Goal: Task Accomplishment & Management: Manage account settings

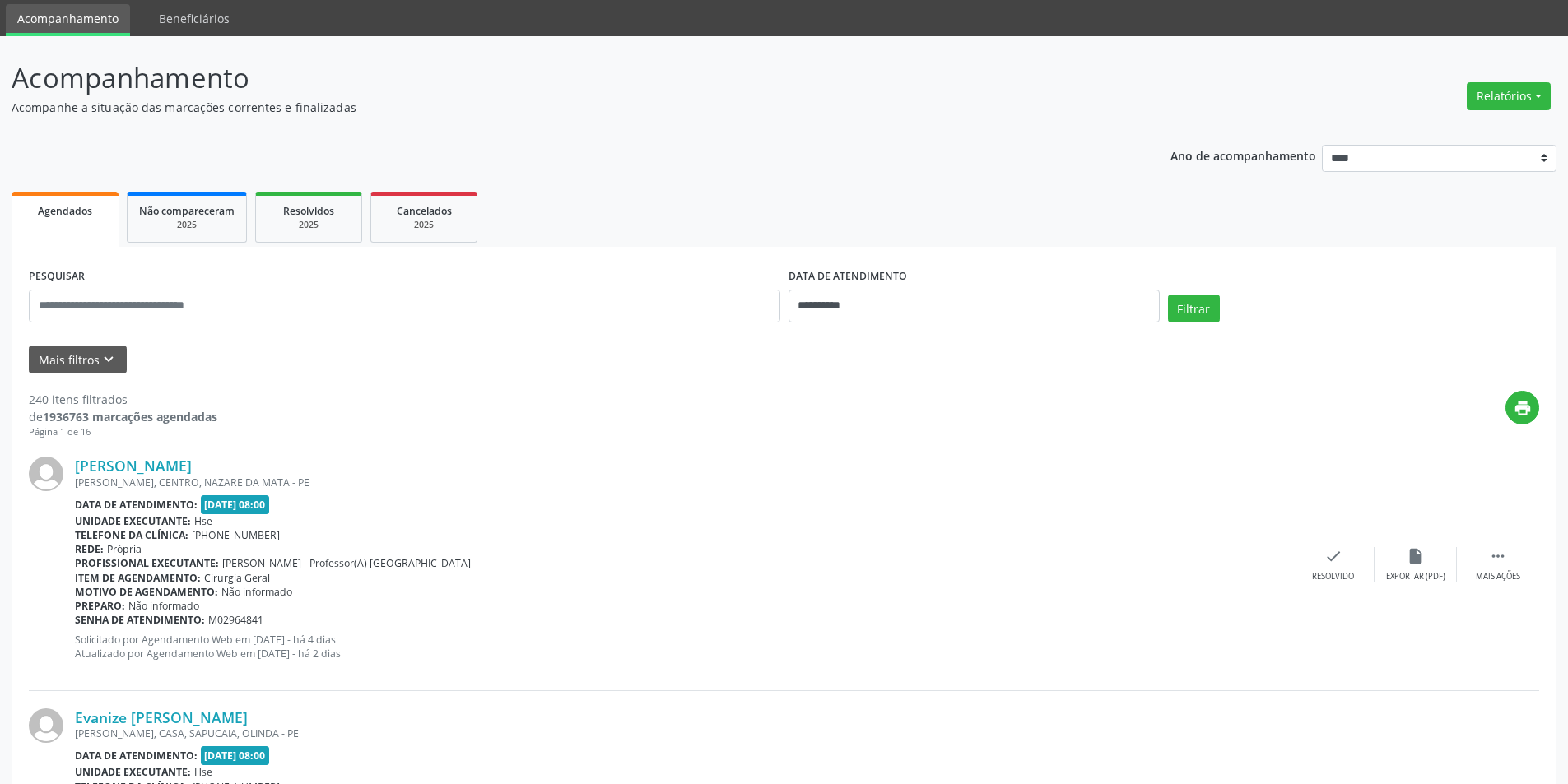
scroll to position [82, 0]
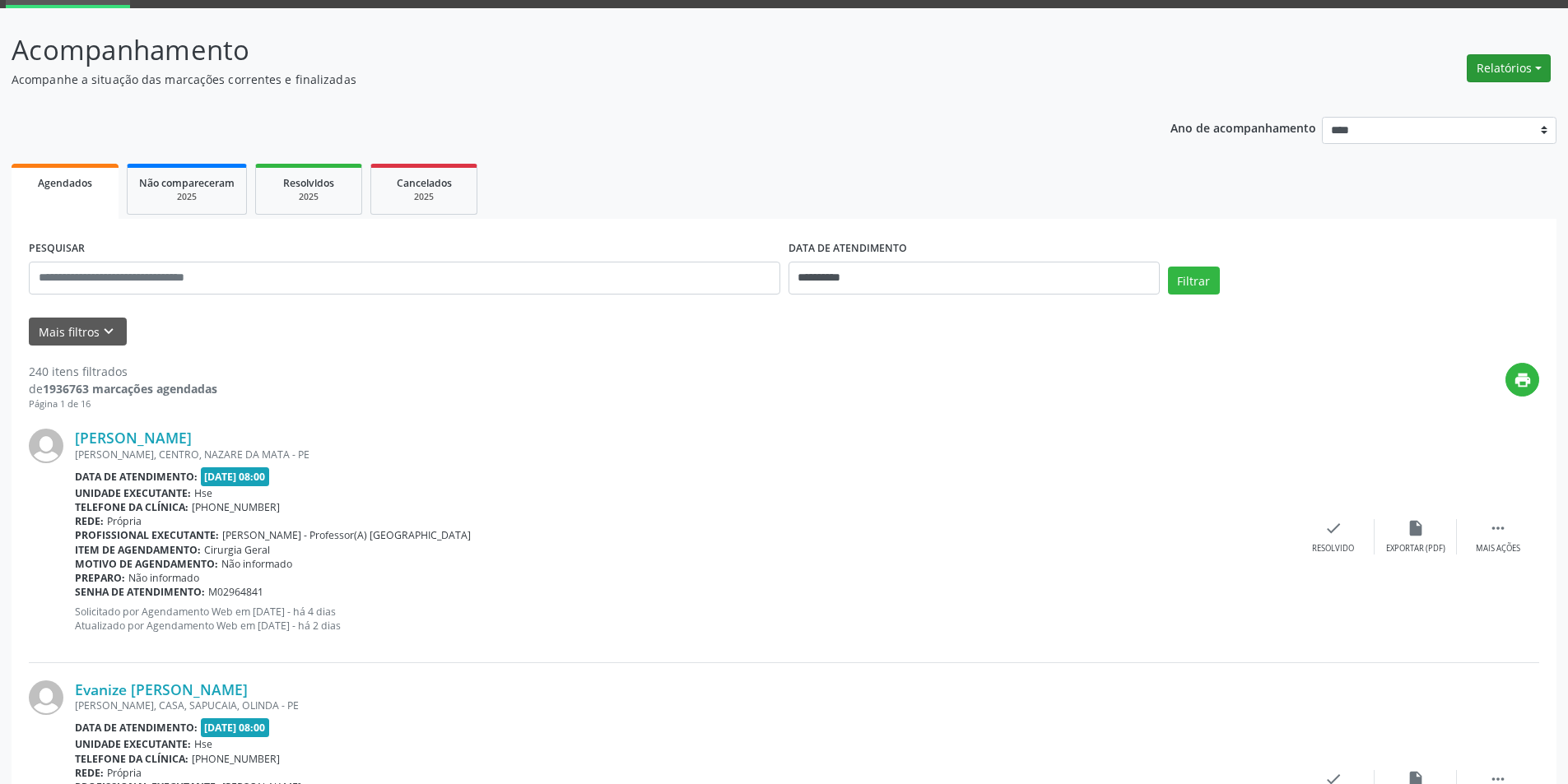
click at [1516, 75] on button "Relatórios" at bounding box center [1508, 68] width 84 height 28
click at [1408, 171] on ul "Agendados Não compareceram 2025 Resolvidos 2025 Cancelados 2025" at bounding box center [784, 189] width 1545 height 59
click at [93, 329] on button "Mais filtros keyboard_arrow_down" at bounding box center [78, 332] width 98 height 29
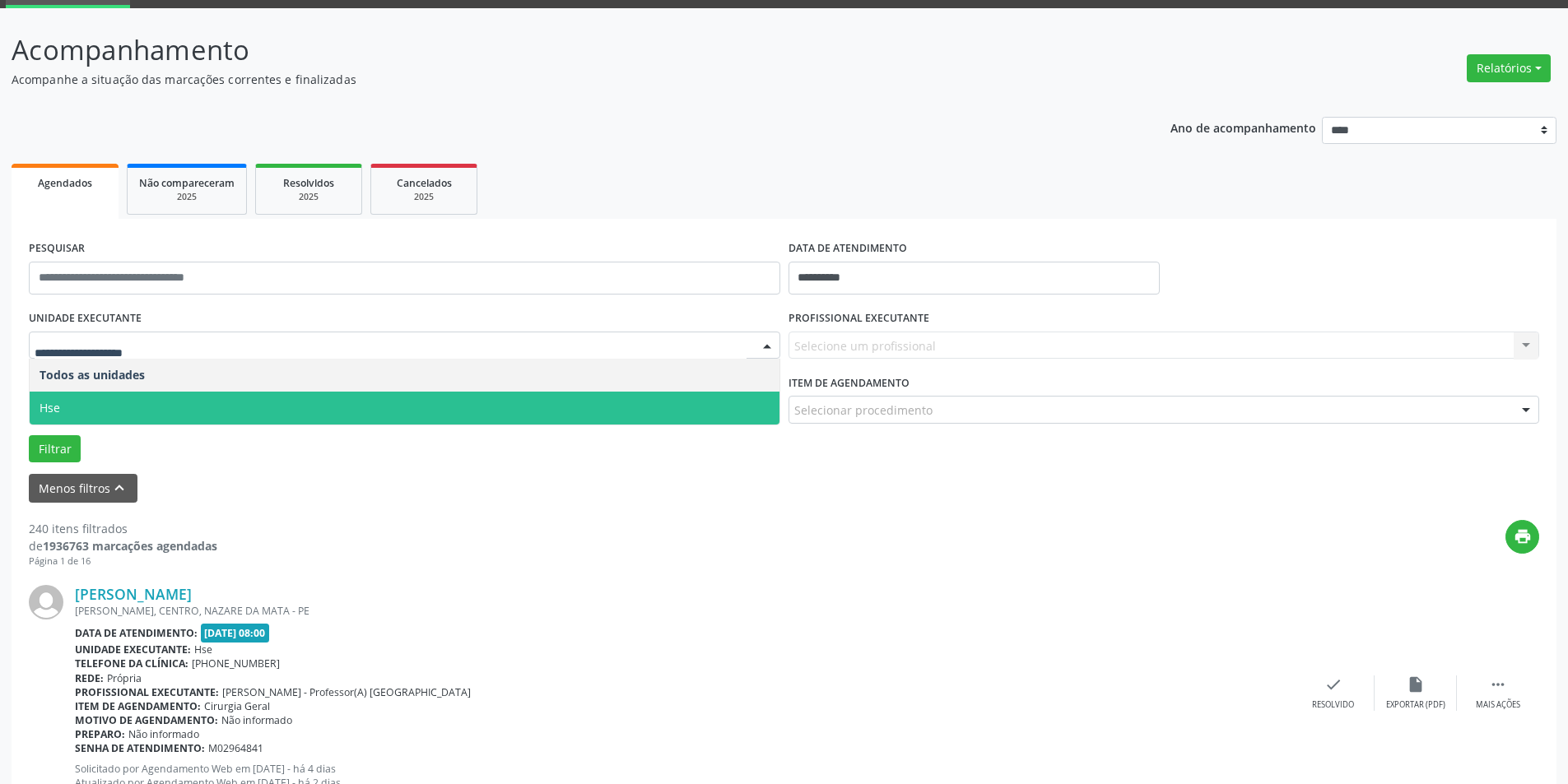
click at [210, 407] on span "Hse" at bounding box center [404, 409] width 750 height 33
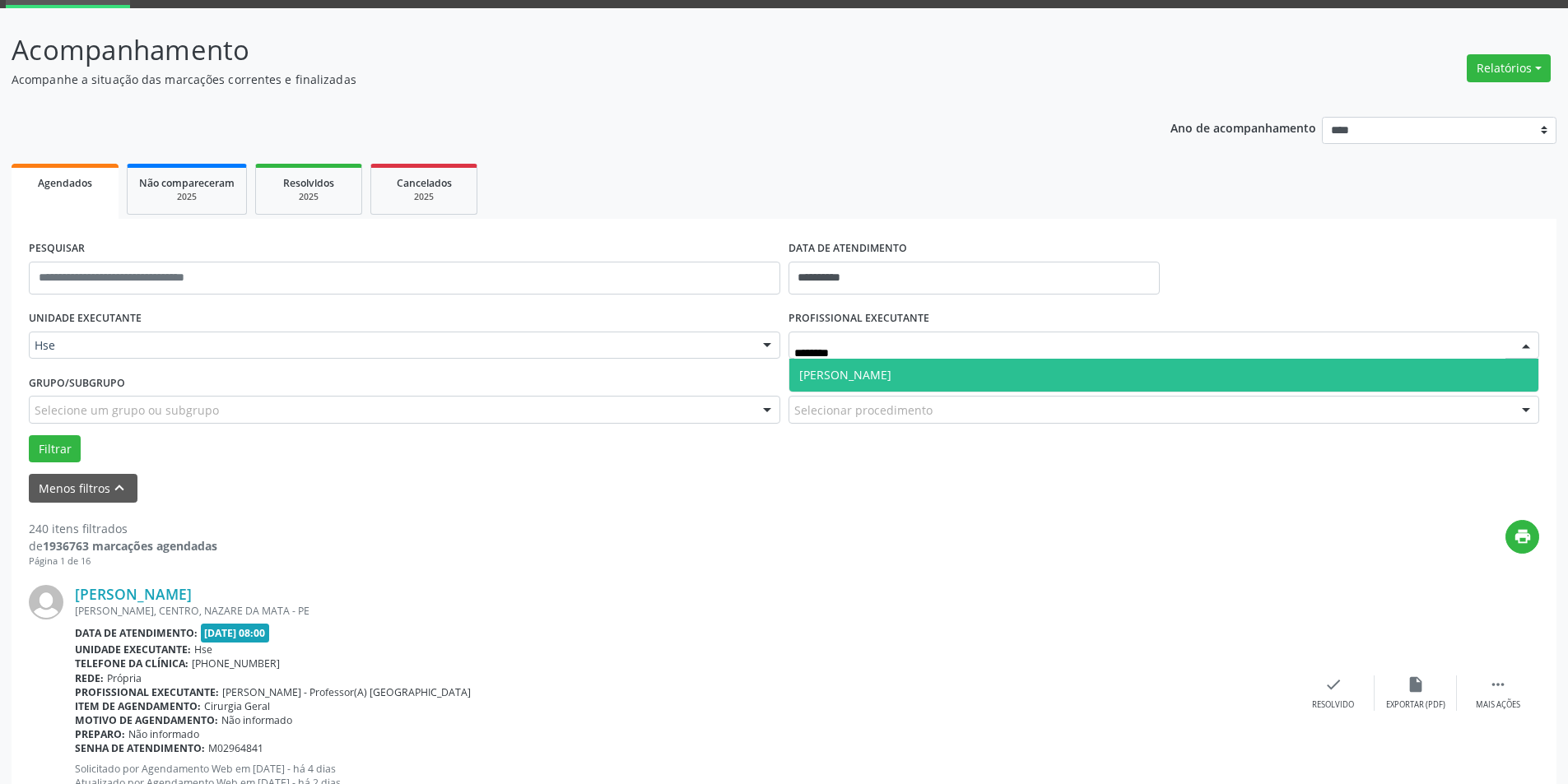
type input "*********"
click at [995, 374] on span "[PERSON_NAME]" at bounding box center [1164, 375] width 750 height 33
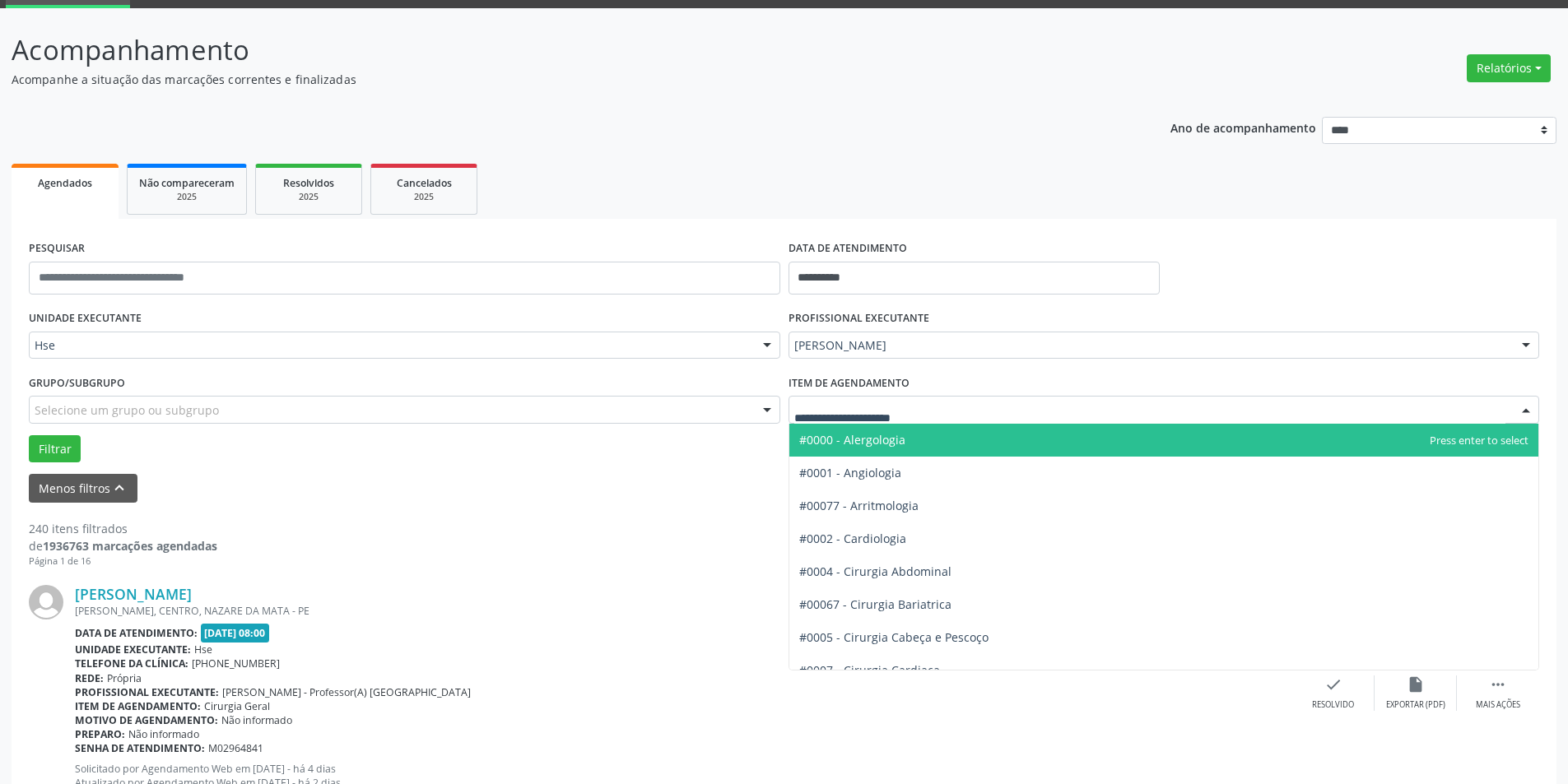
click at [955, 413] on div at bounding box center [1164, 410] width 752 height 28
type input "**"
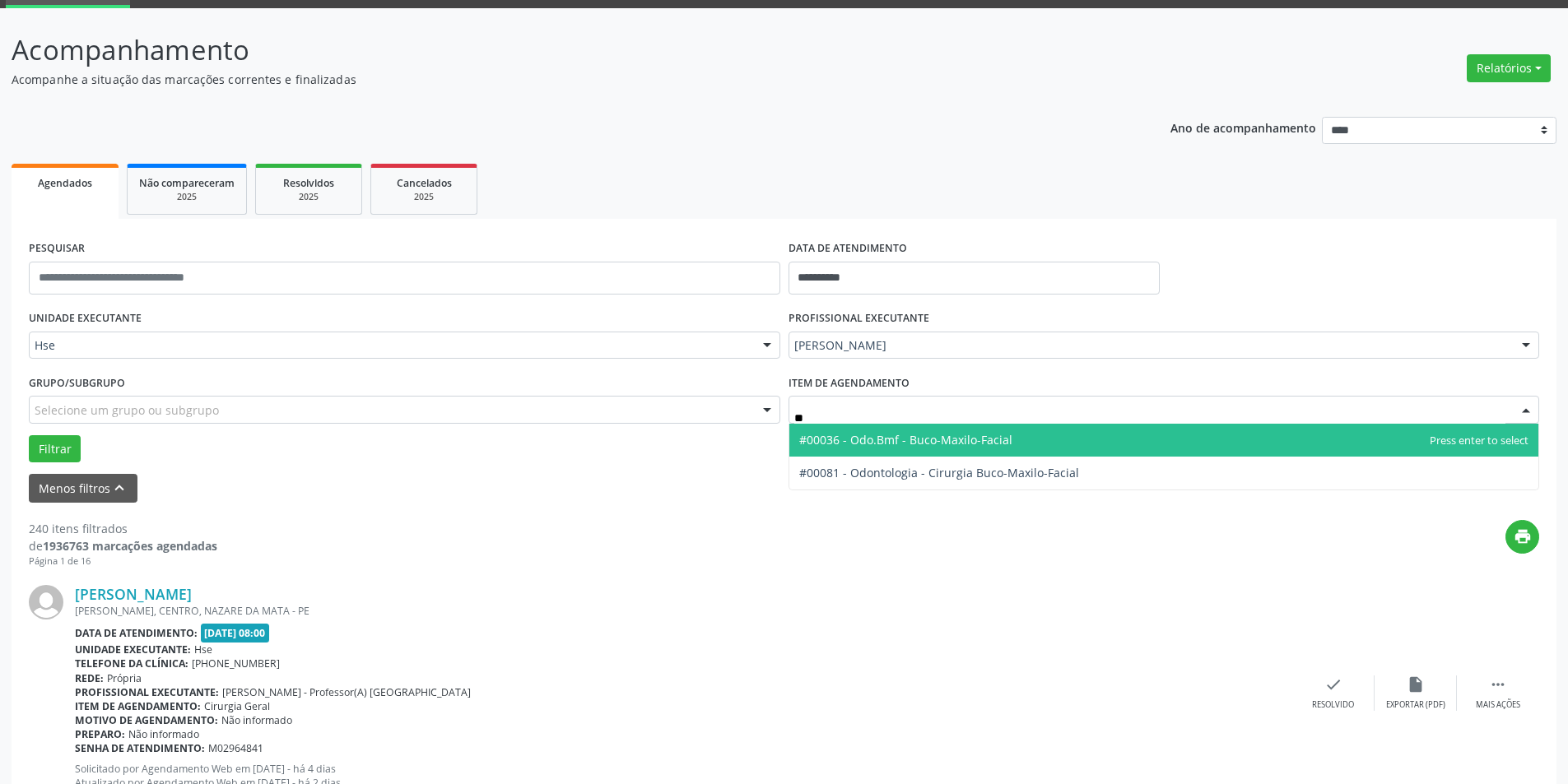
click at [1052, 441] on span "#00036 - Odo.Bmf - Buco-Maxilo-Facial" at bounding box center [1164, 440] width 750 height 33
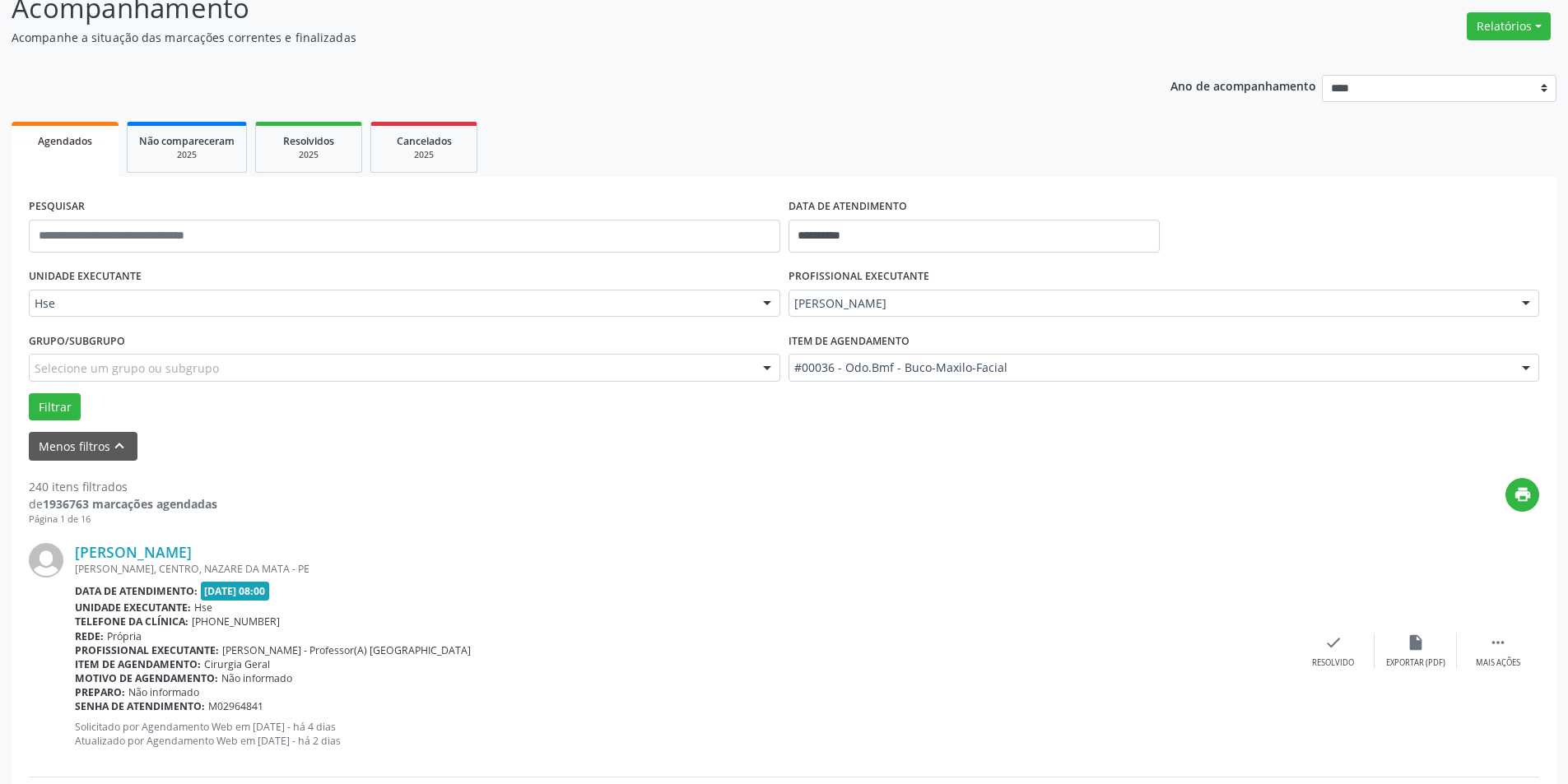
scroll to position [165, 0]
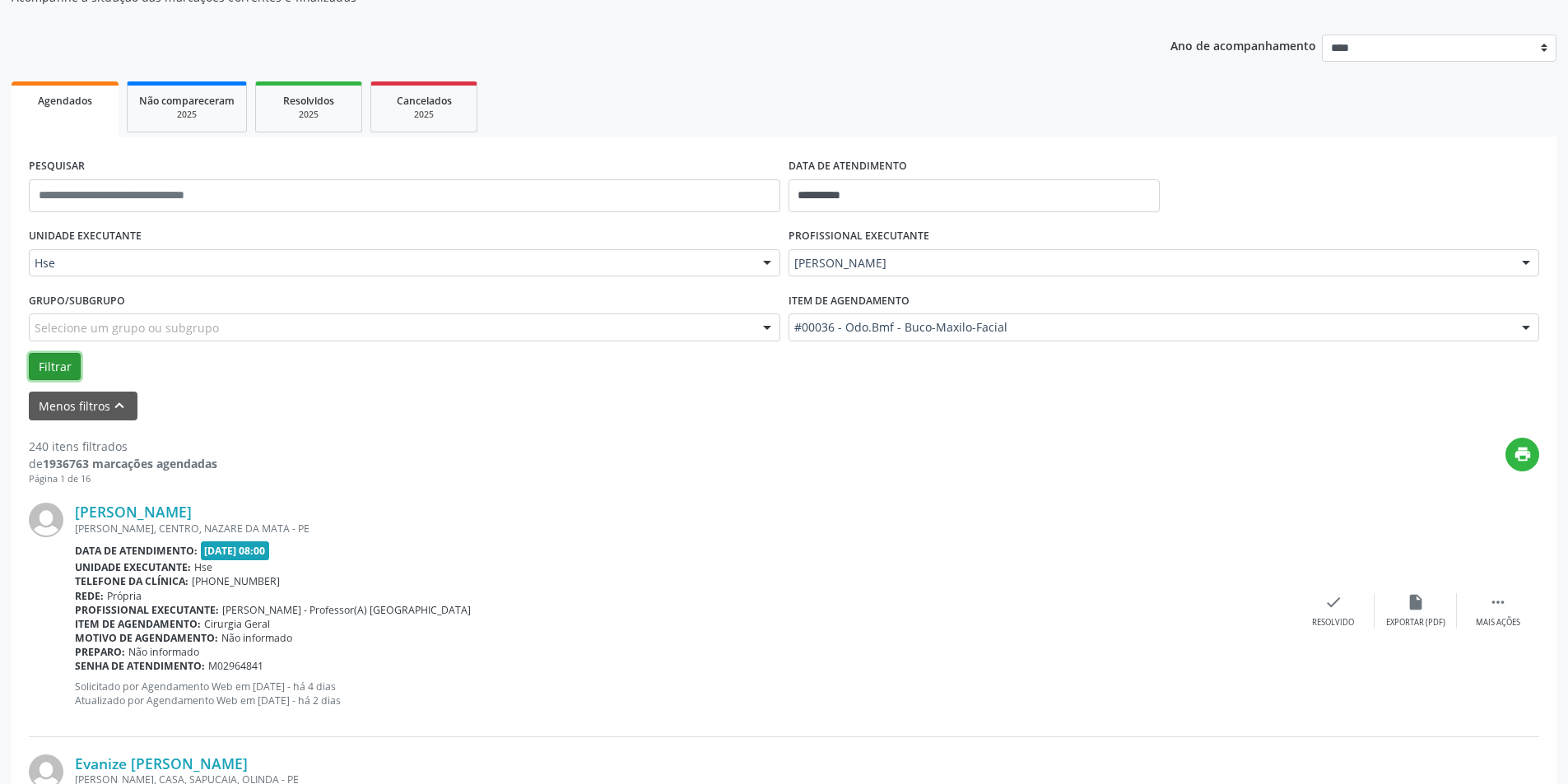
click at [56, 372] on button "Filtrar" at bounding box center [55, 367] width 52 height 28
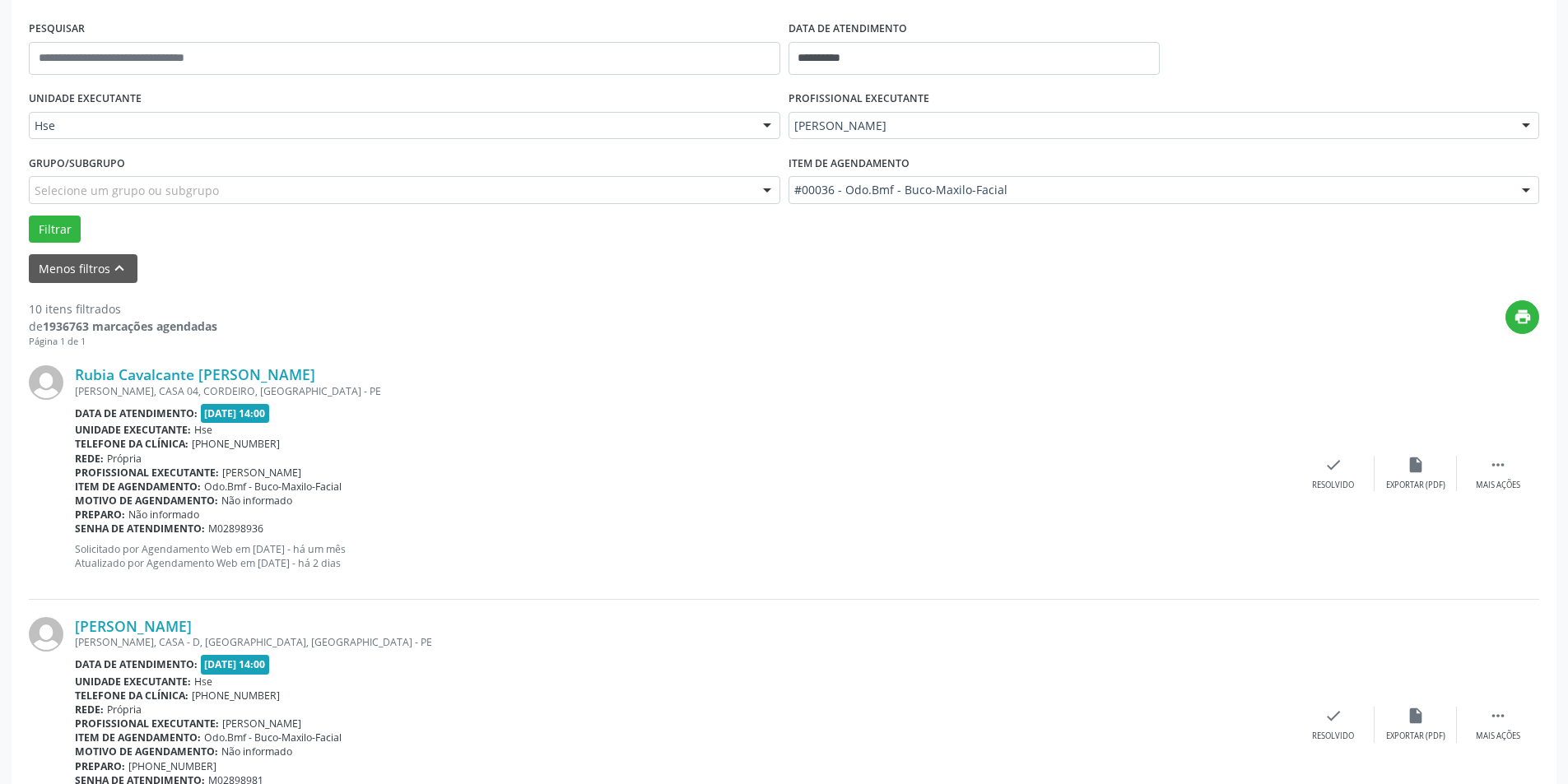
scroll to position [329, 0]
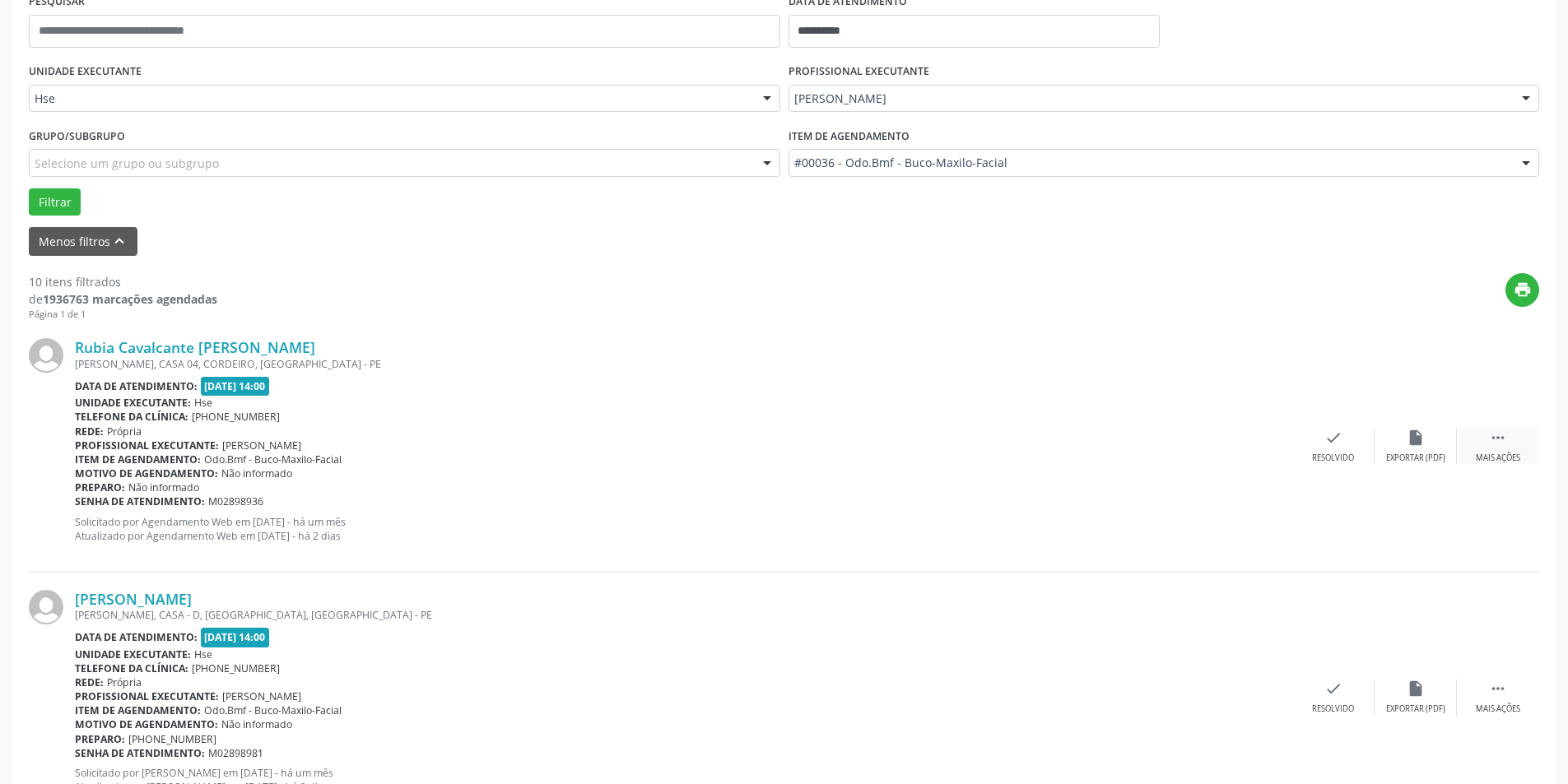
click at [1511, 441] on div " Mais ações" at bounding box center [1497, 446] width 82 height 36
click at [1410, 449] on div "alarm_off Não compareceu" at bounding box center [1415, 446] width 82 height 36
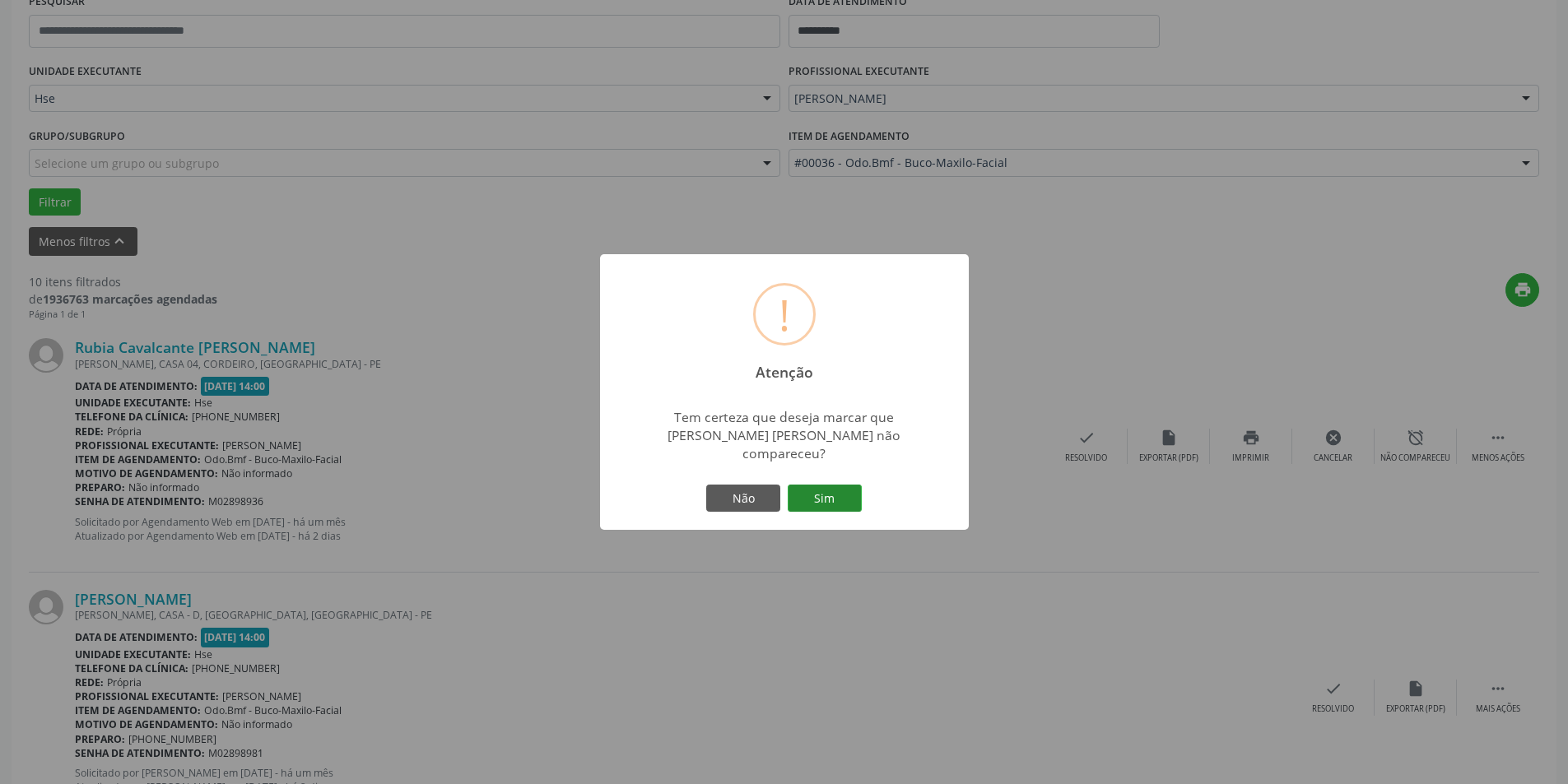
click at [834, 484] on button "Sim" at bounding box center [824, 499] width 74 height 28
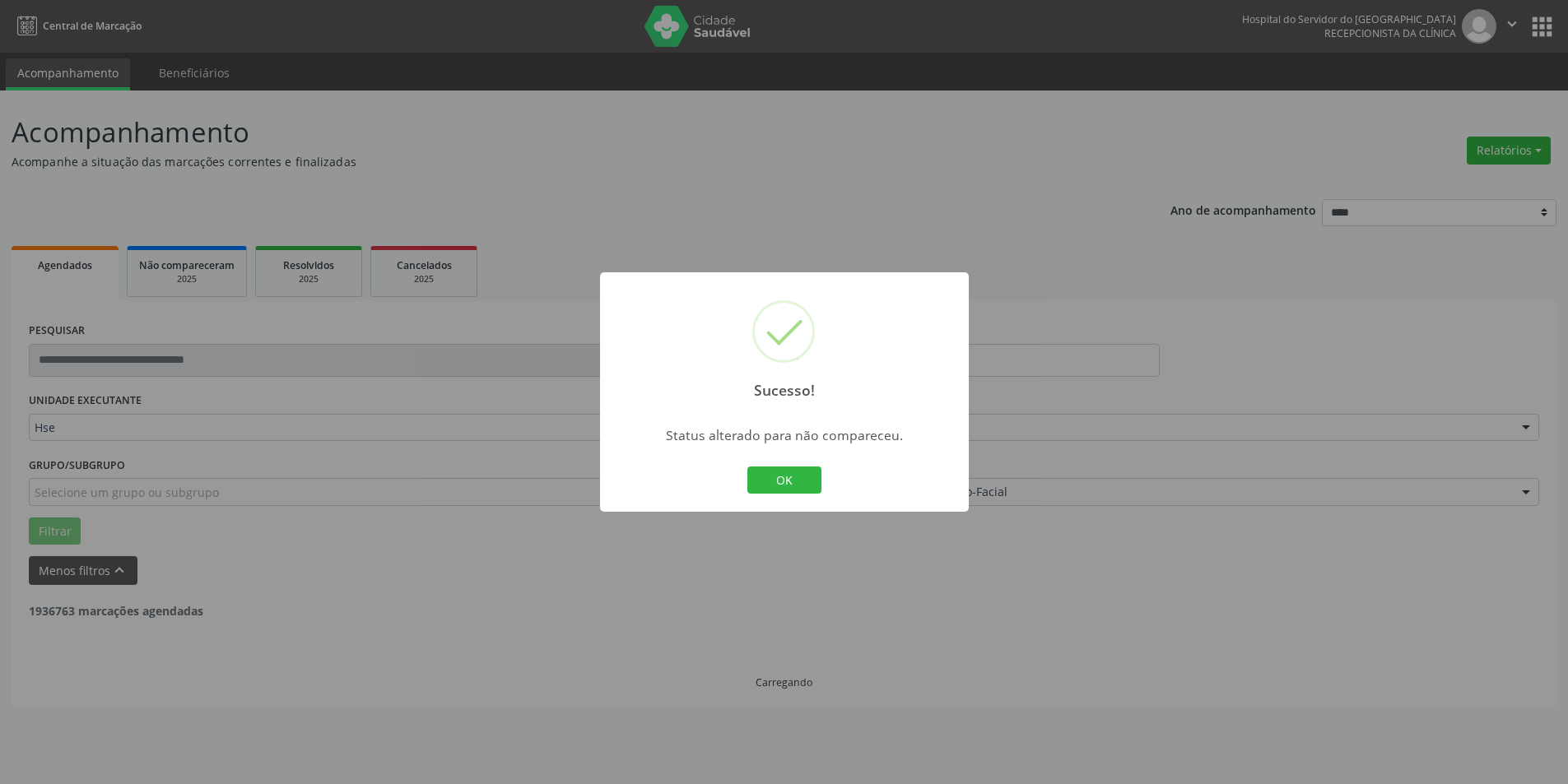
scroll to position [0, 0]
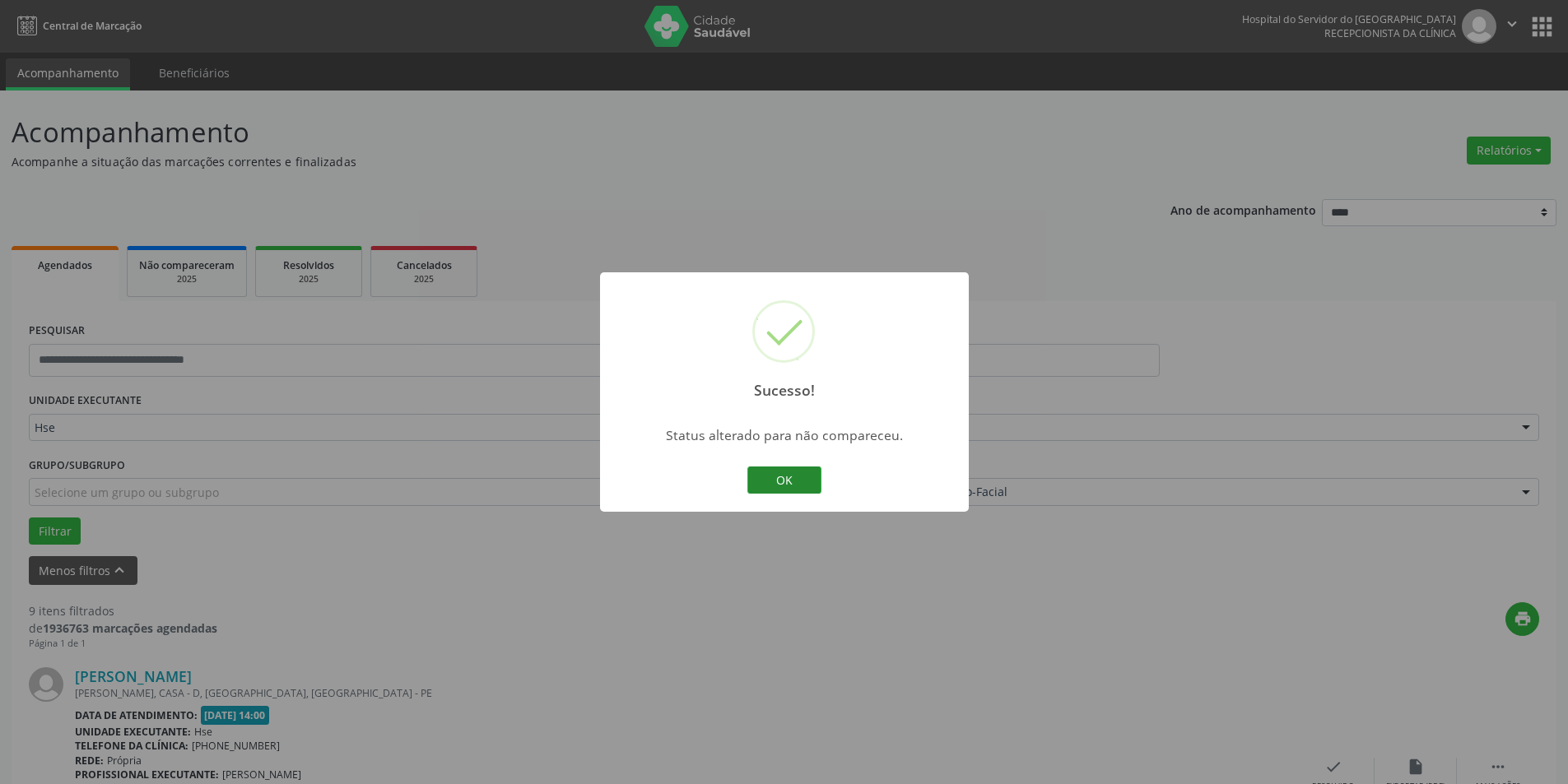
click at [798, 480] on button "OK" at bounding box center [784, 481] width 74 height 28
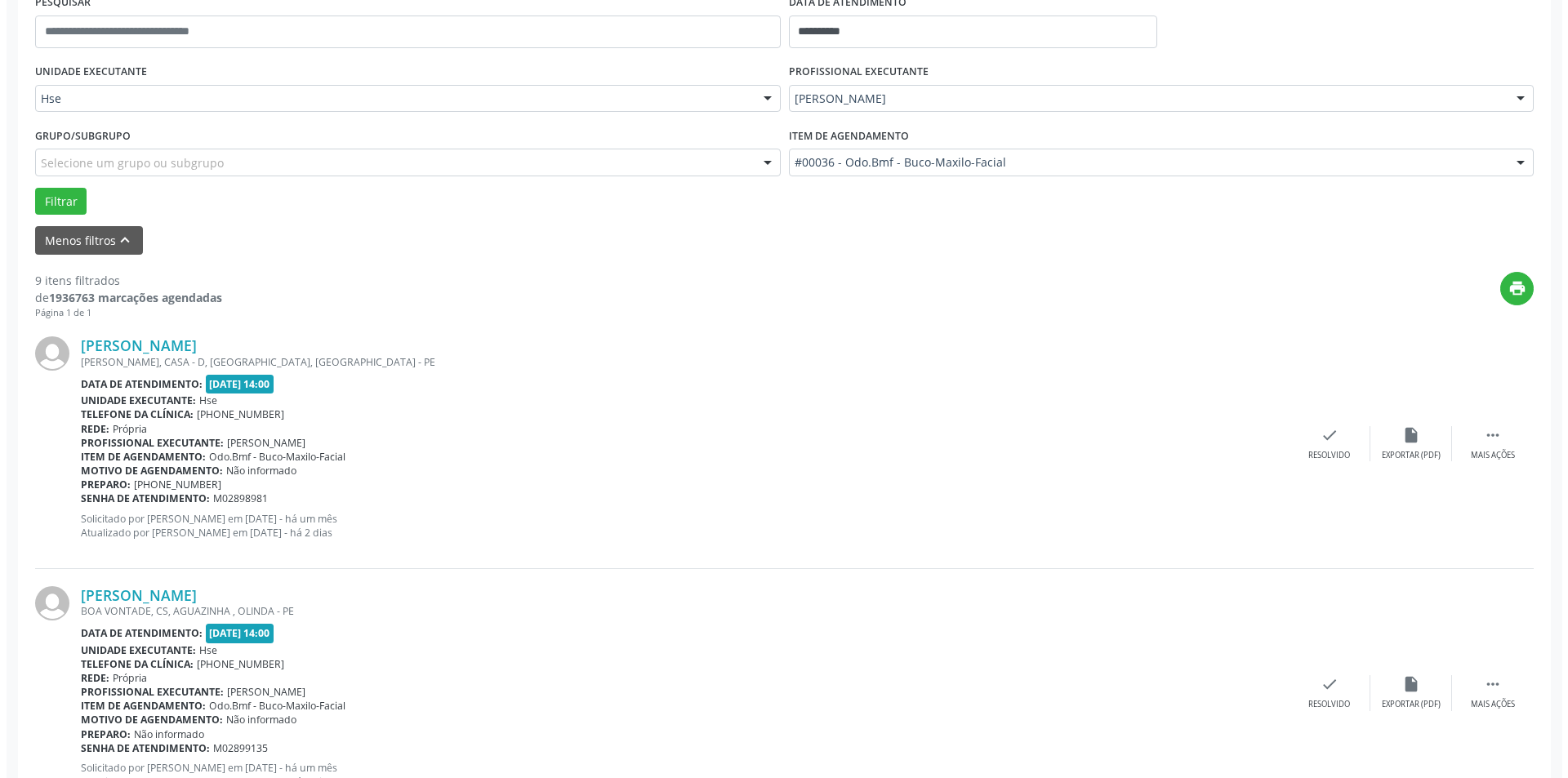
scroll to position [326, 0]
click at [1308, 444] on div "check Resolvido" at bounding box center [1323, 443] width 82 height 36
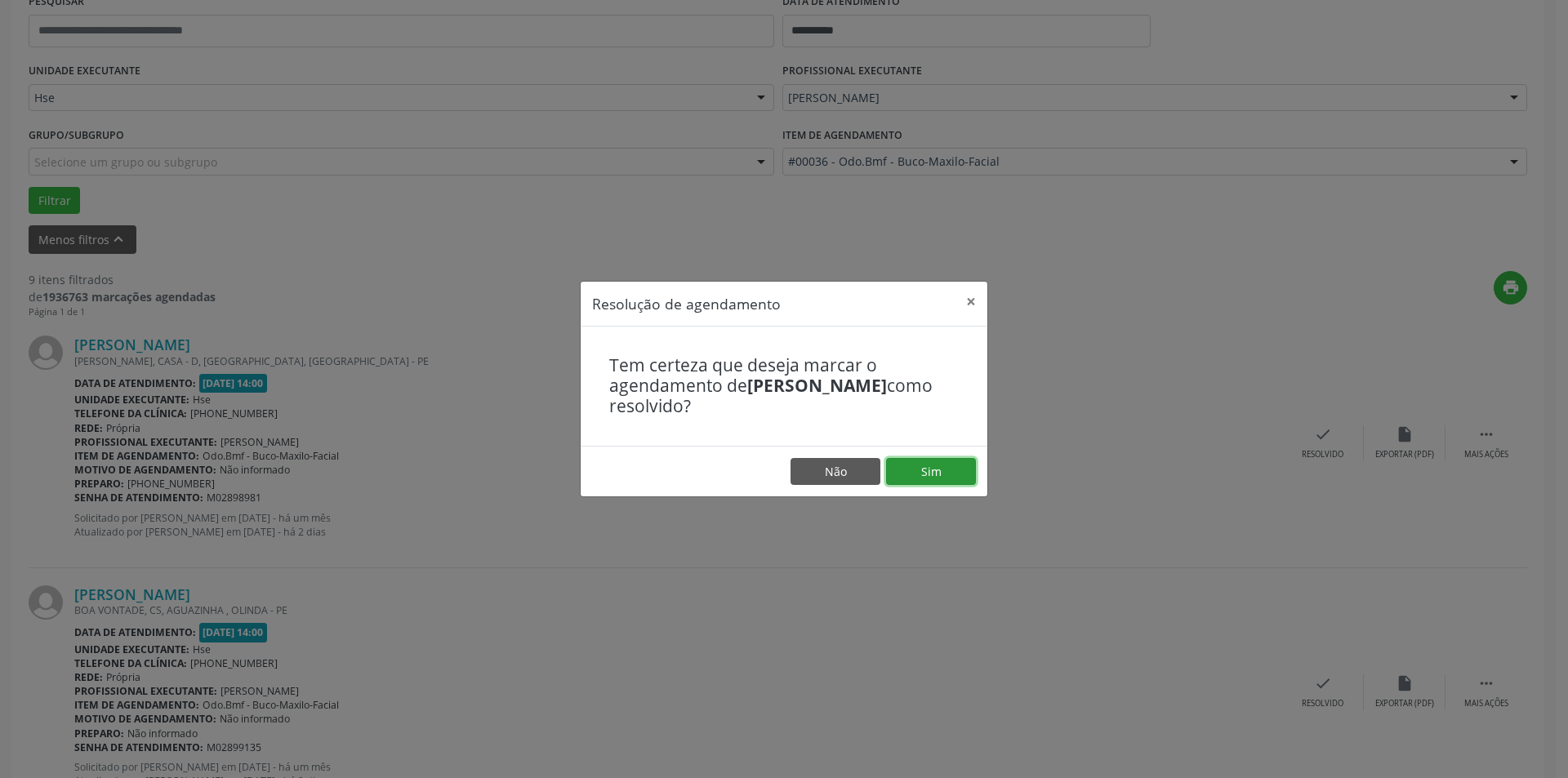
click at [936, 472] on button "Sim" at bounding box center [931, 472] width 90 height 28
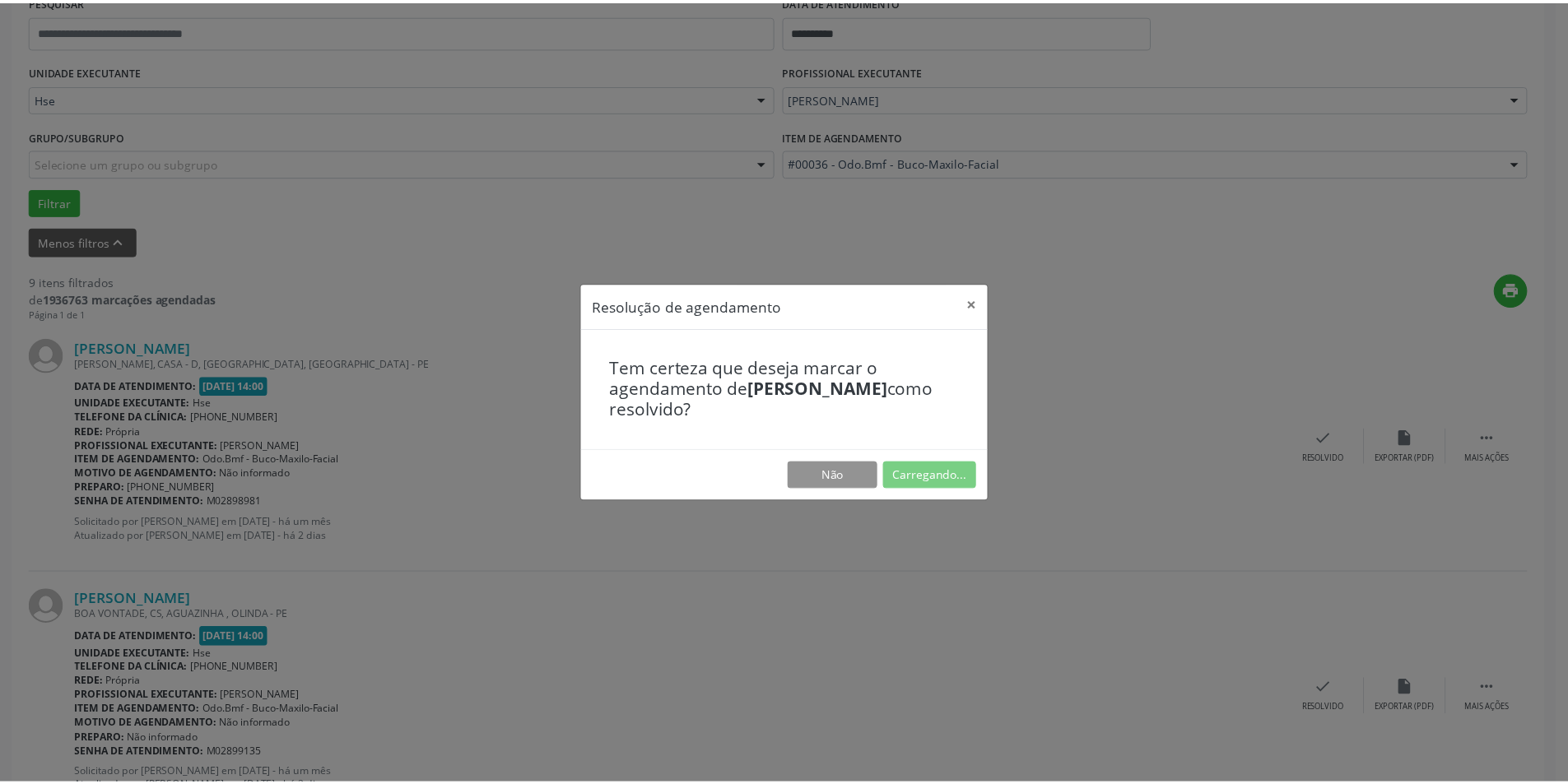
scroll to position [0, 0]
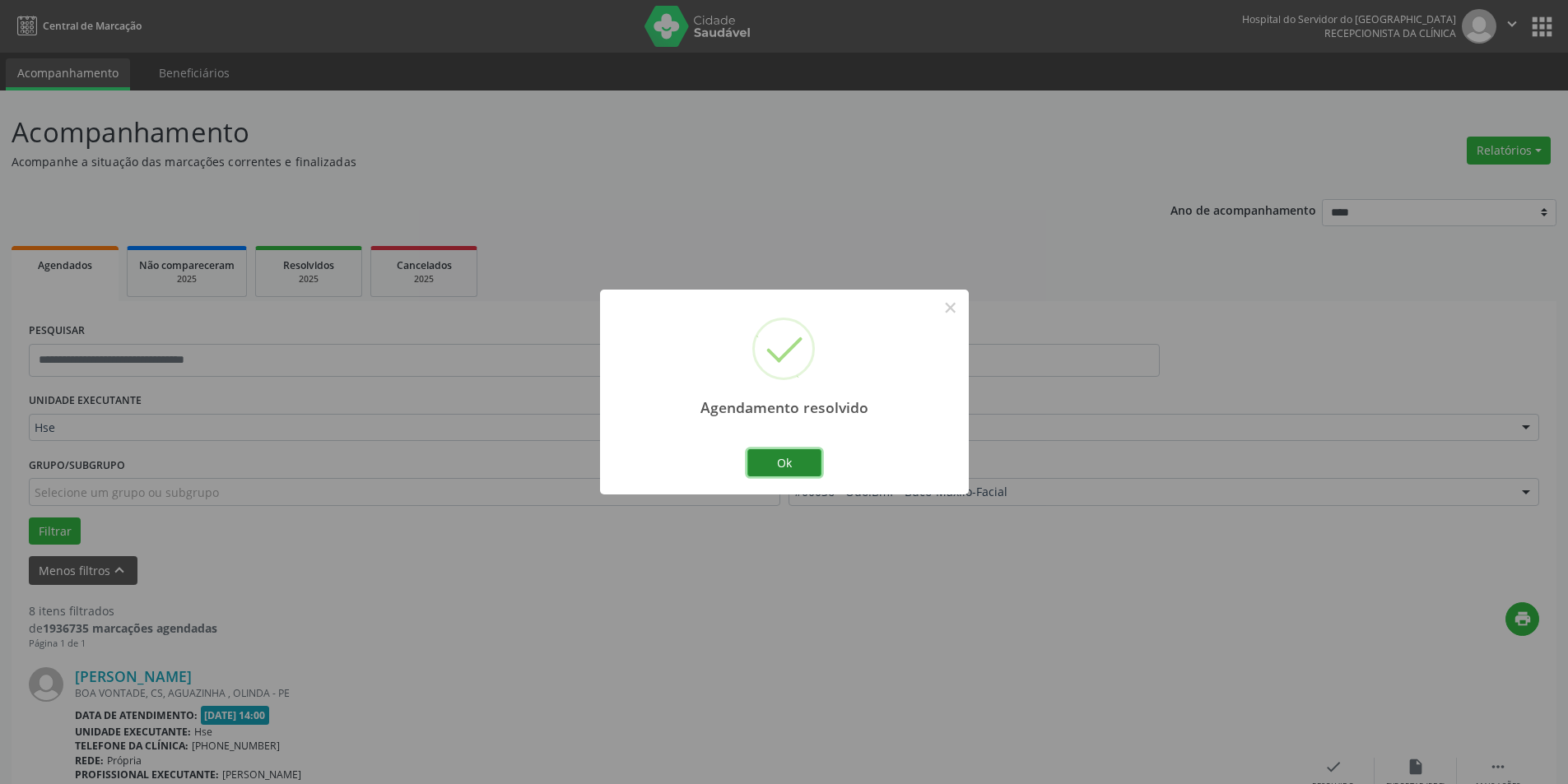
click at [770, 458] on button "Ok" at bounding box center [784, 464] width 74 height 28
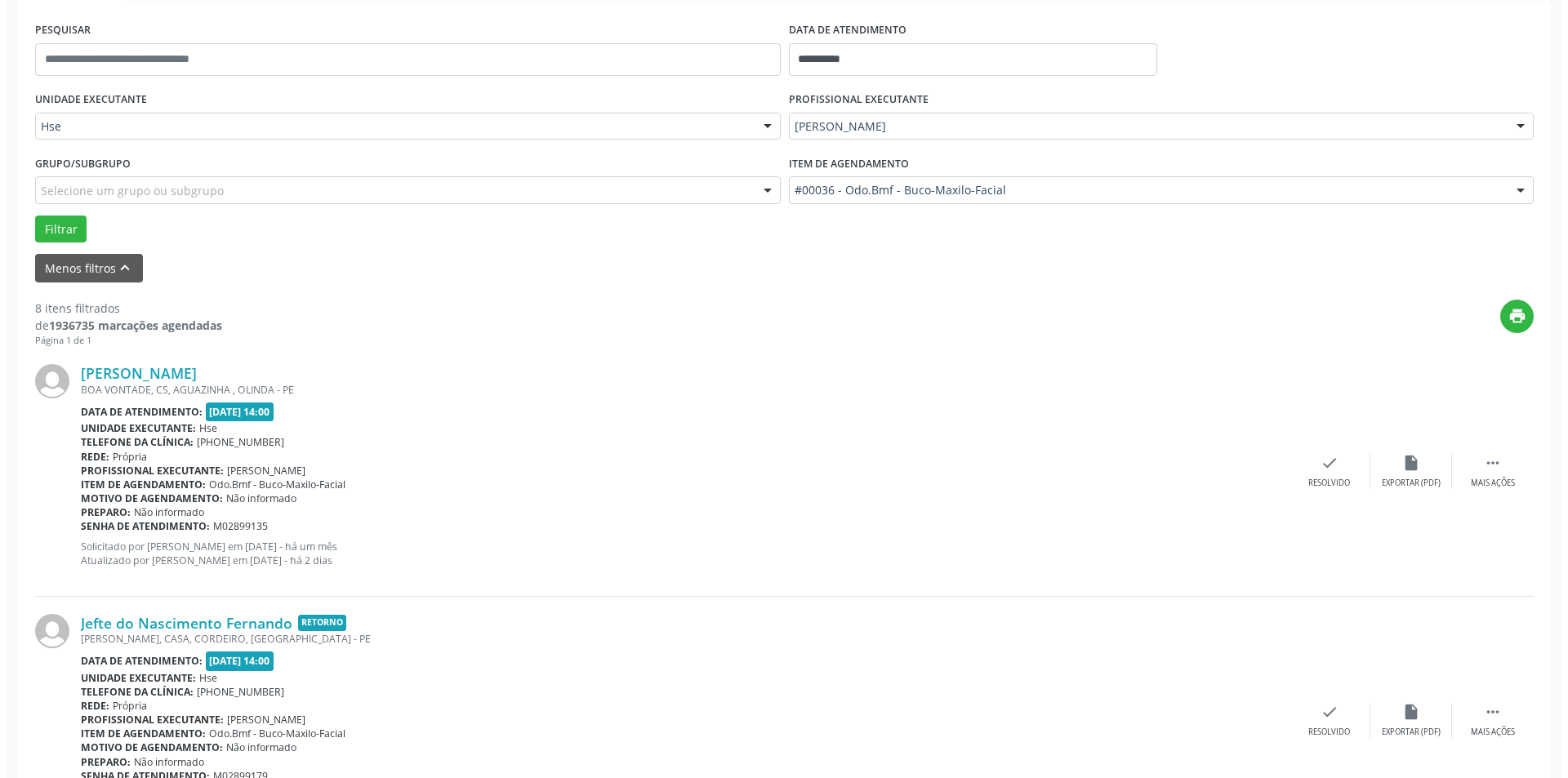
scroll to position [326, 0]
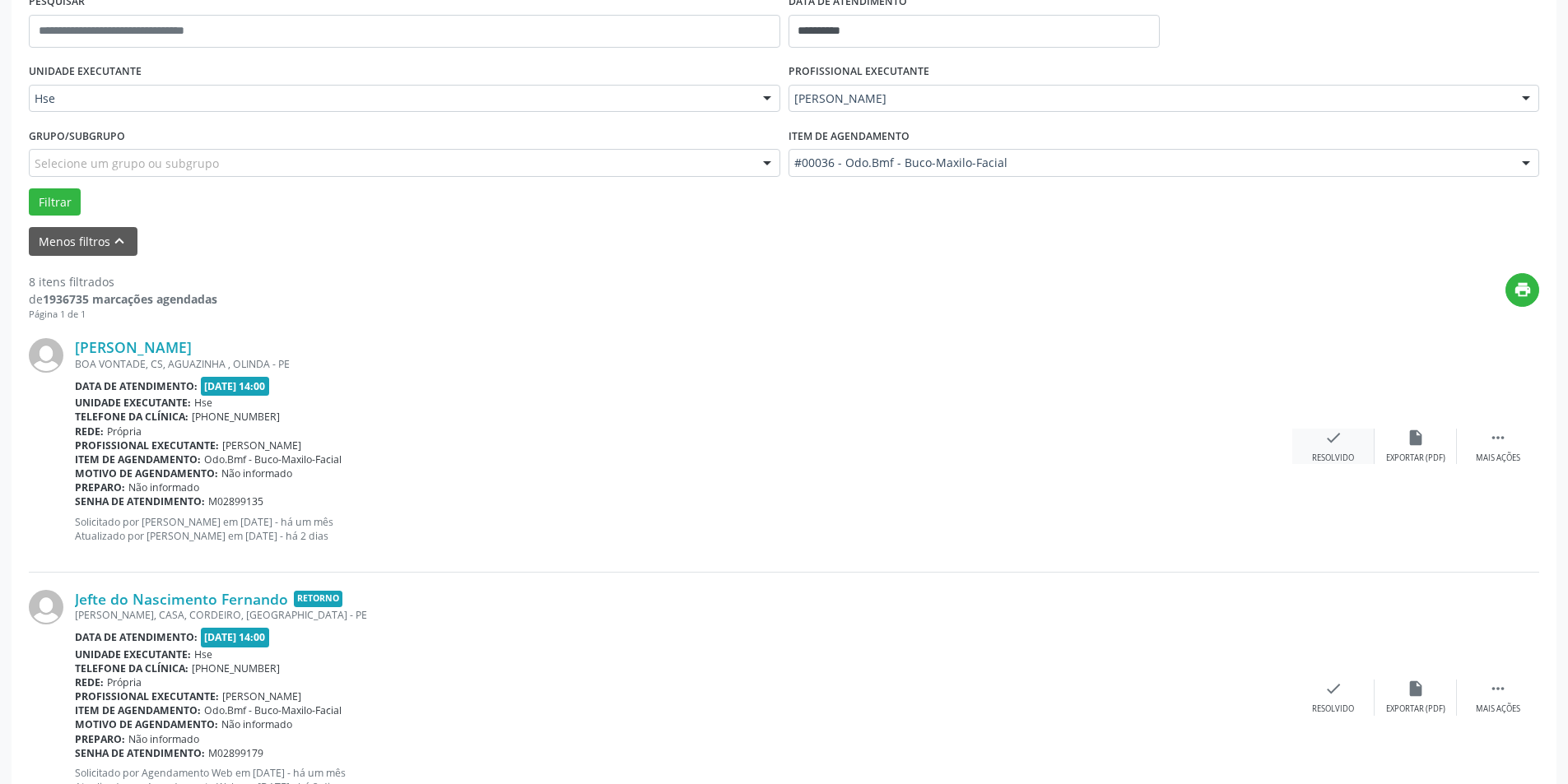
click at [1353, 439] on div "check Resolvido" at bounding box center [1332, 446] width 82 height 36
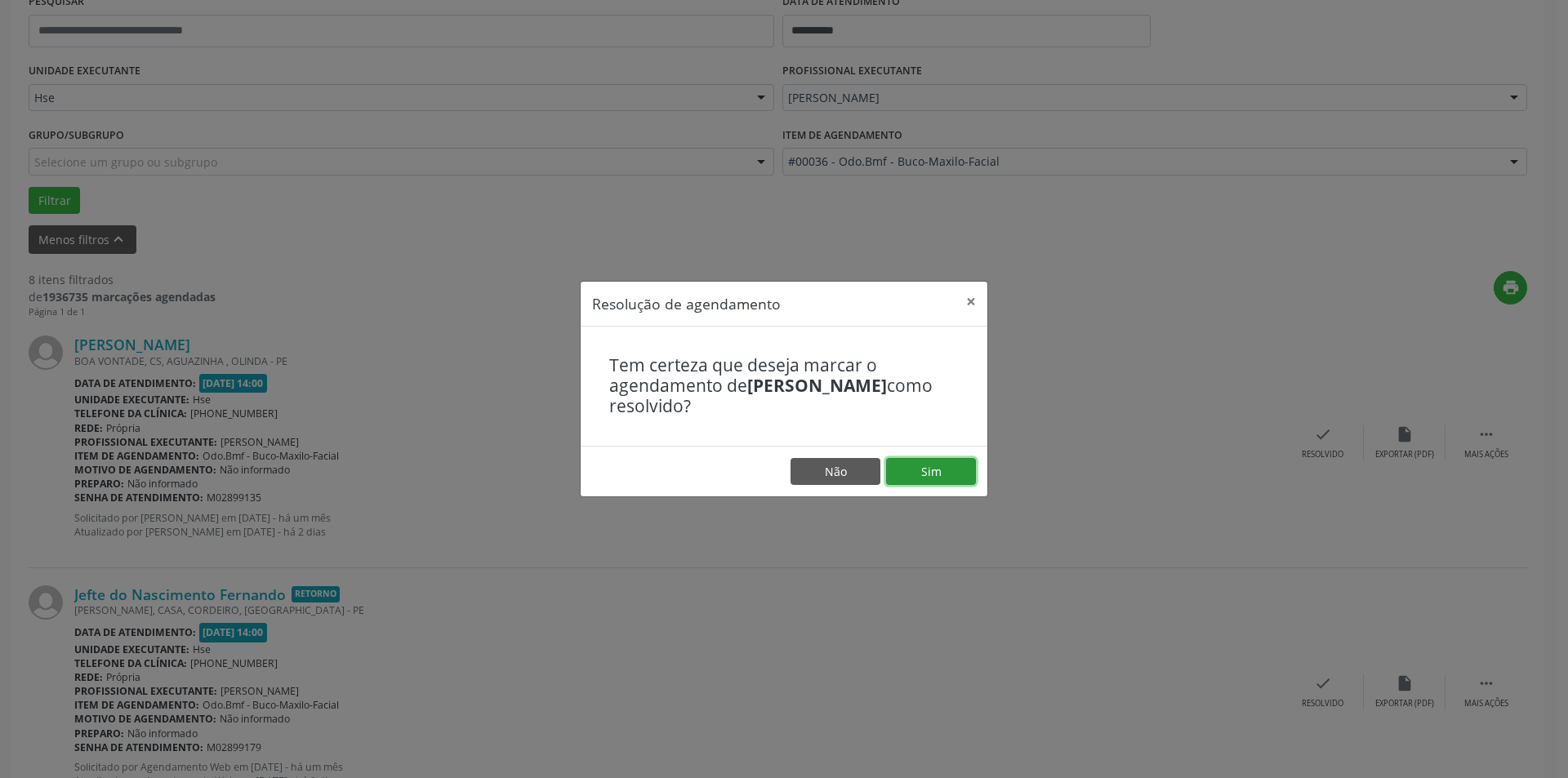
click at [937, 481] on button "Sim" at bounding box center [931, 472] width 90 height 28
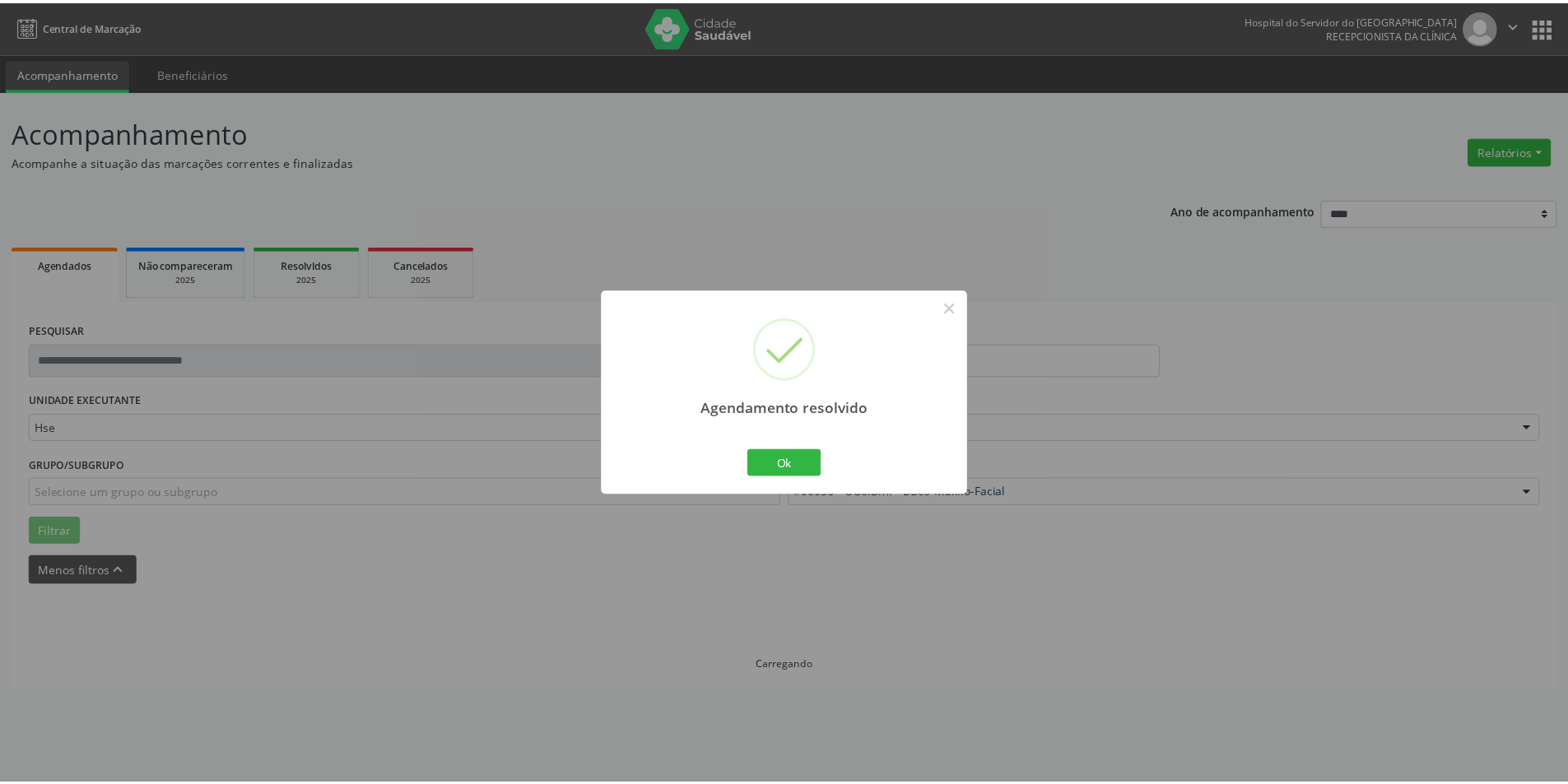
scroll to position [0, 0]
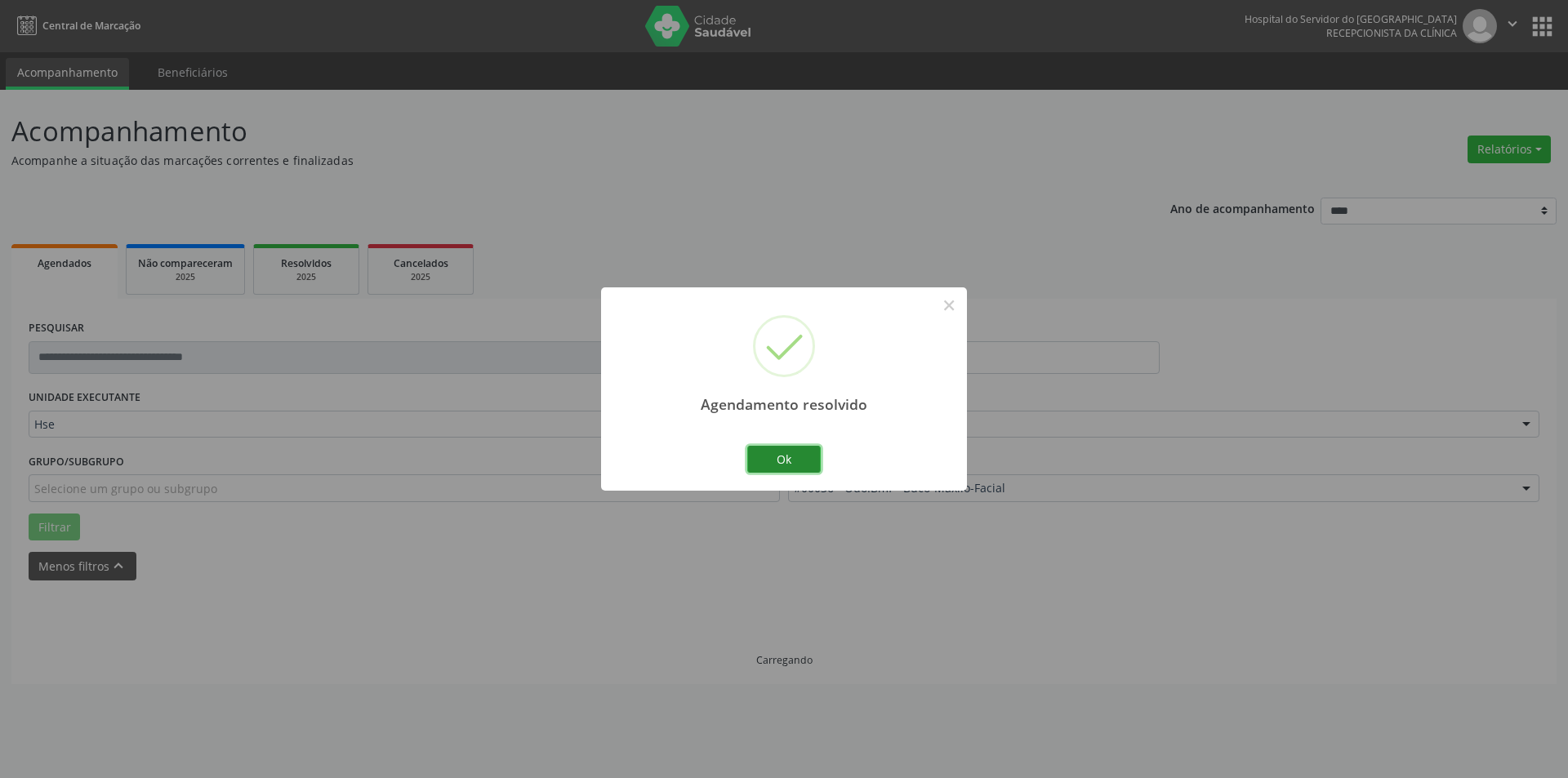
click at [785, 452] on button "Ok" at bounding box center [784, 460] width 74 height 28
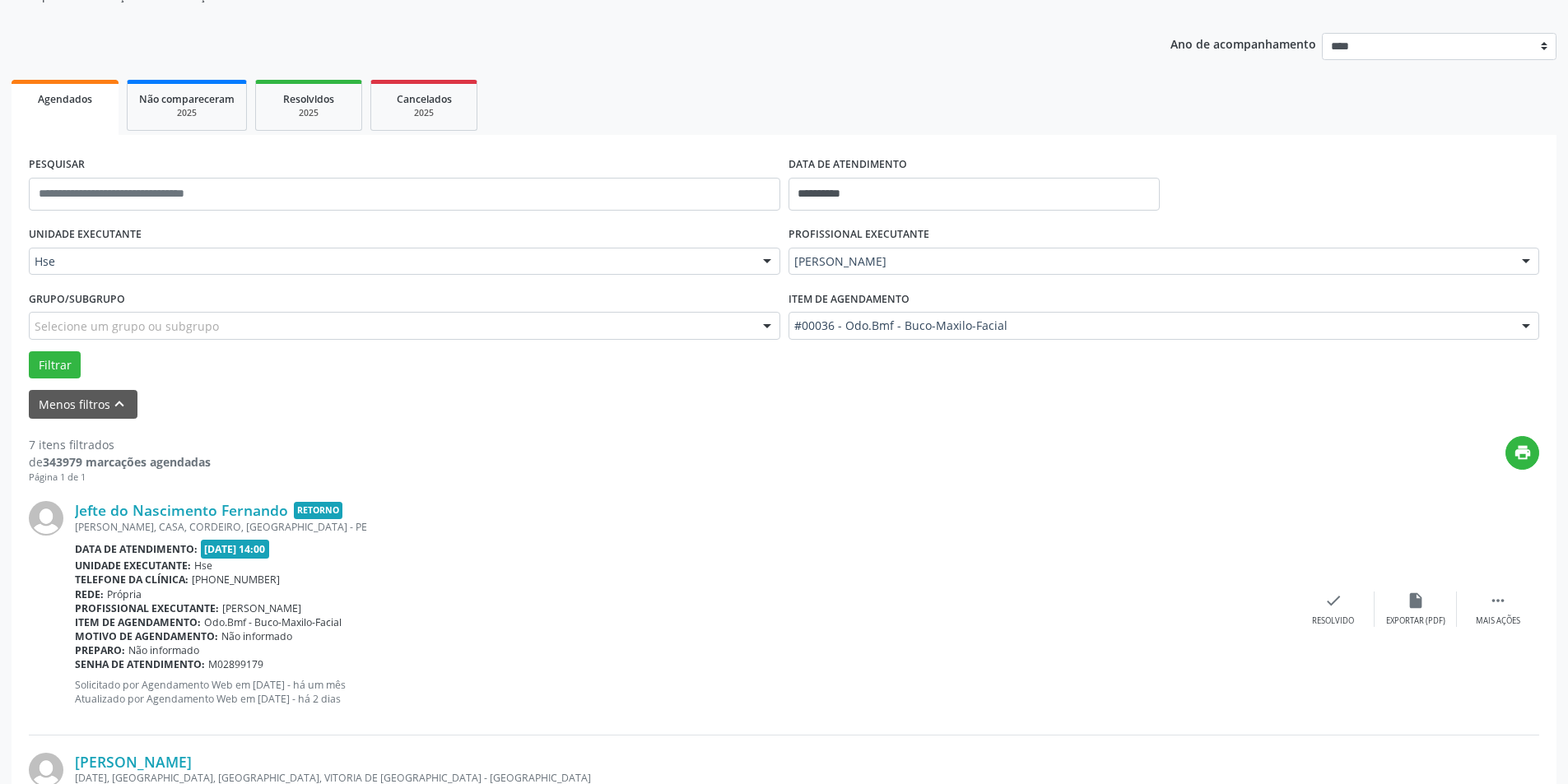
scroll to position [411, 0]
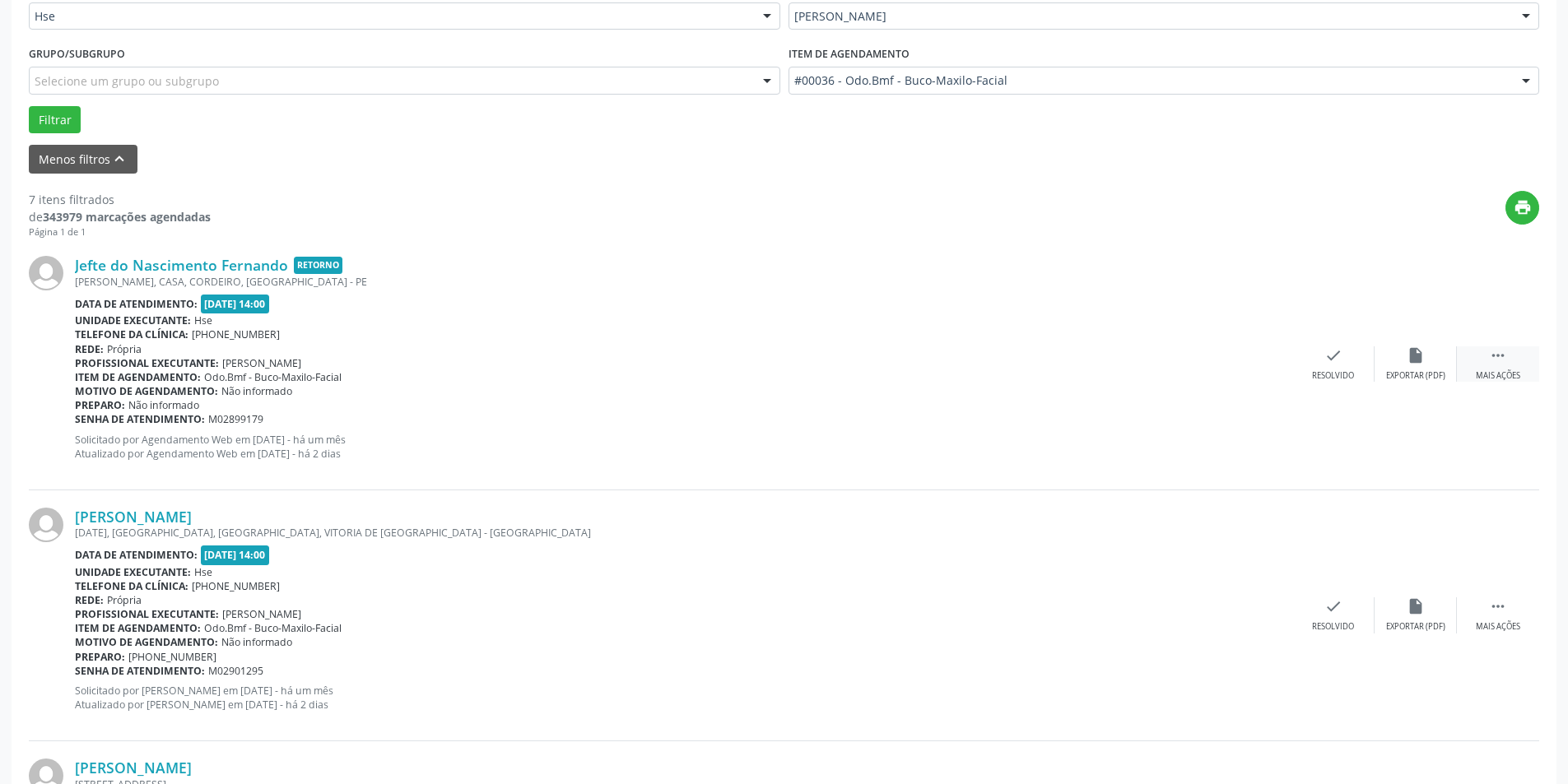
click at [1491, 359] on icon "" at bounding box center [1498, 355] width 18 height 18
click at [1416, 370] on div "Não compareceu" at bounding box center [1415, 376] width 70 height 12
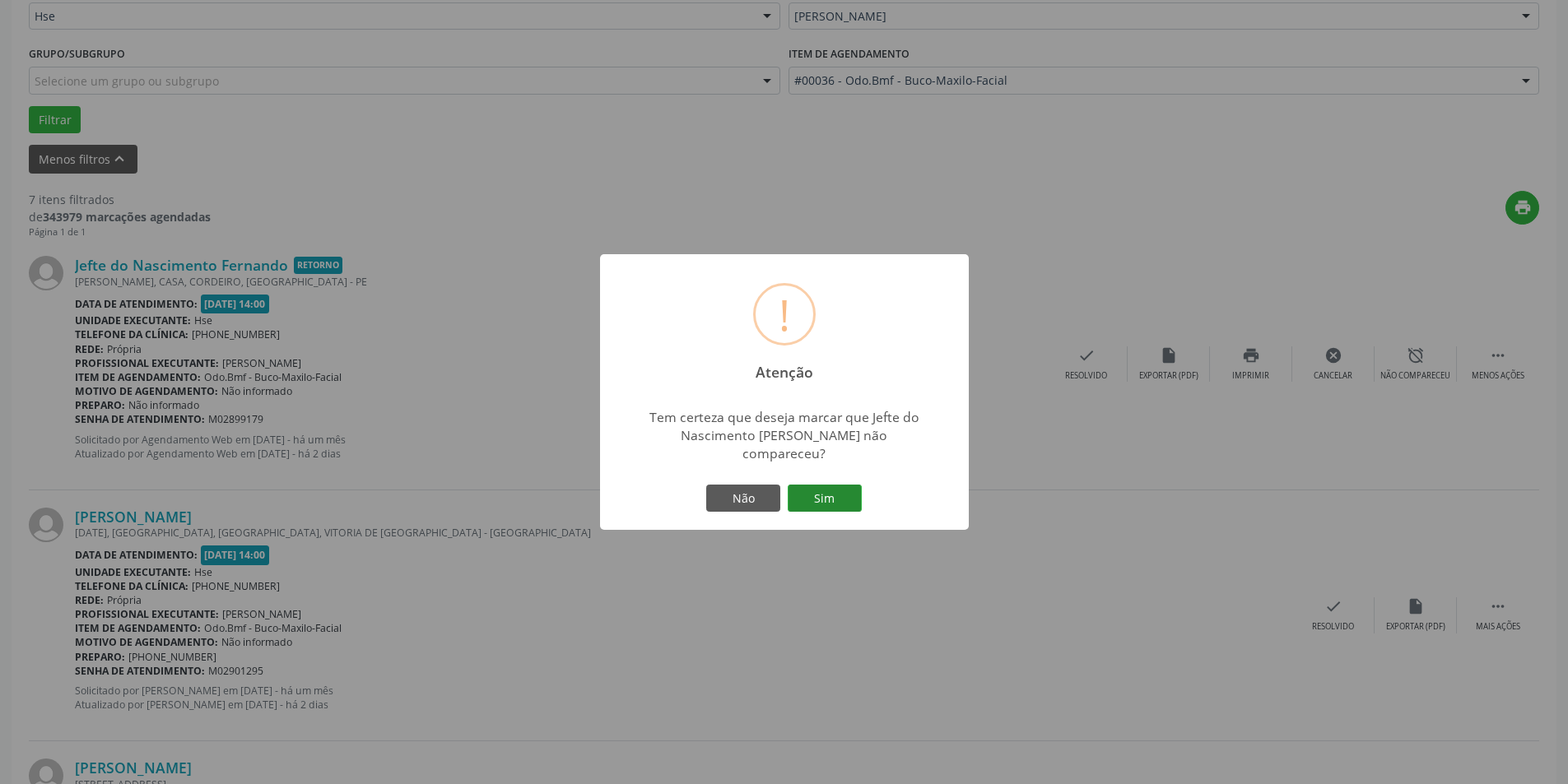
click at [817, 489] on button "Sim" at bounding box center [824, 499] width 74 height 28
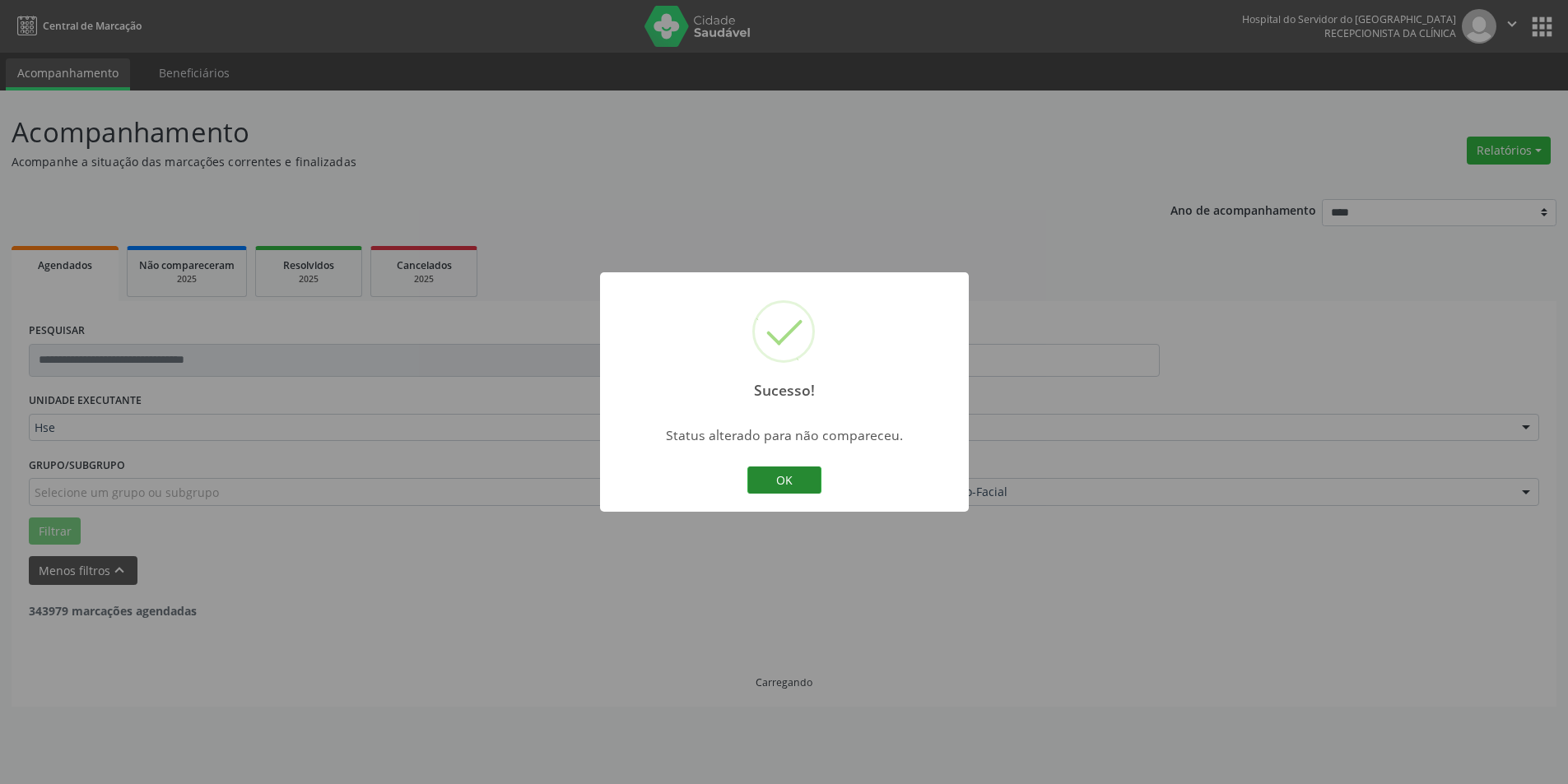
scroll to position [0, 0]
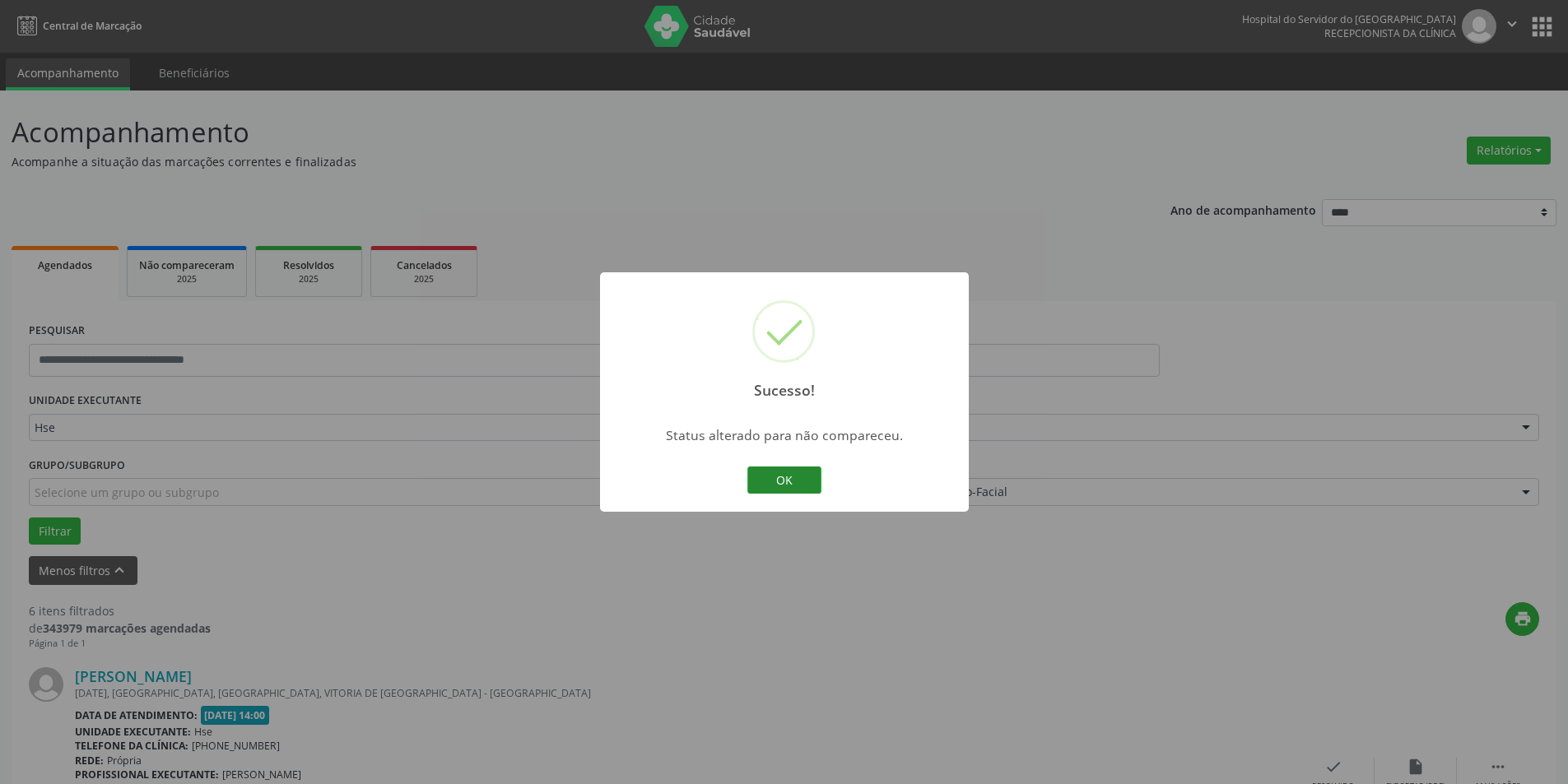
click at [795, 476] on button "OK" at bounding box center [784, 481] width 74 height 28
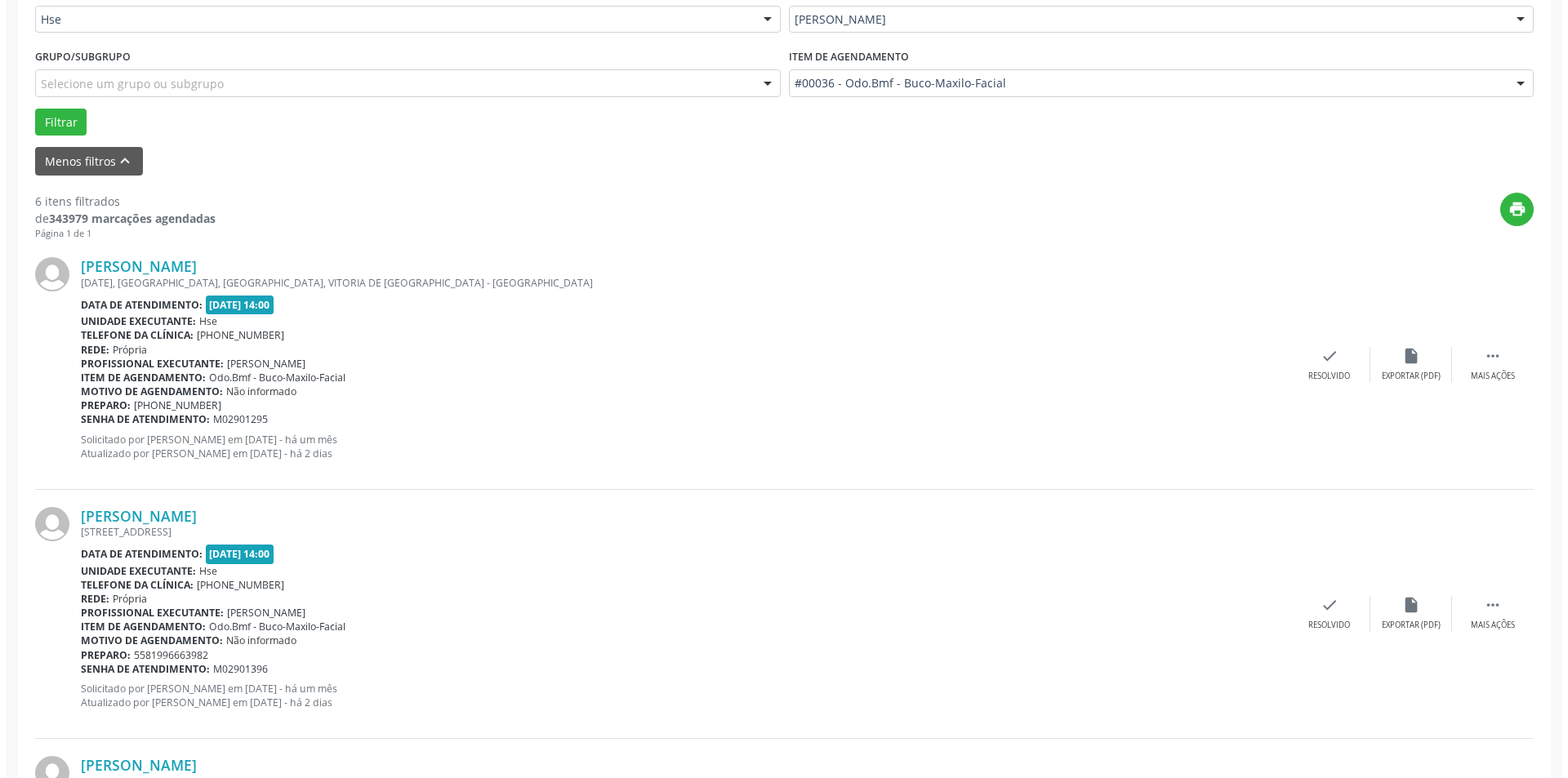
scroll to position [408, 0]
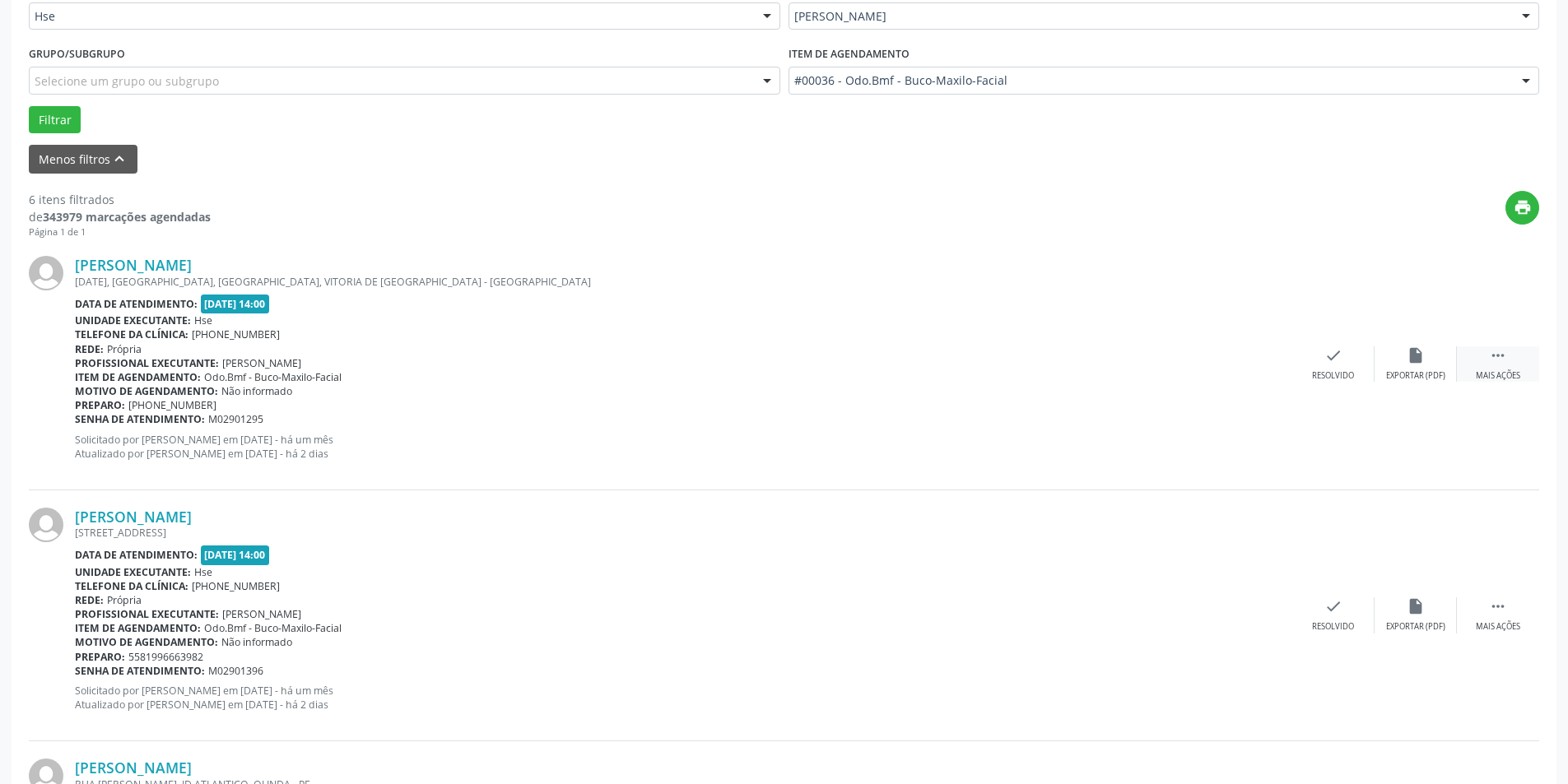
click at [1500, 362] on icon "" at bounding box center [1498, 355] width 18 height 18
click at [1079, 360] on icon "check" at bounding box center [1086, 355] width 18 height 18
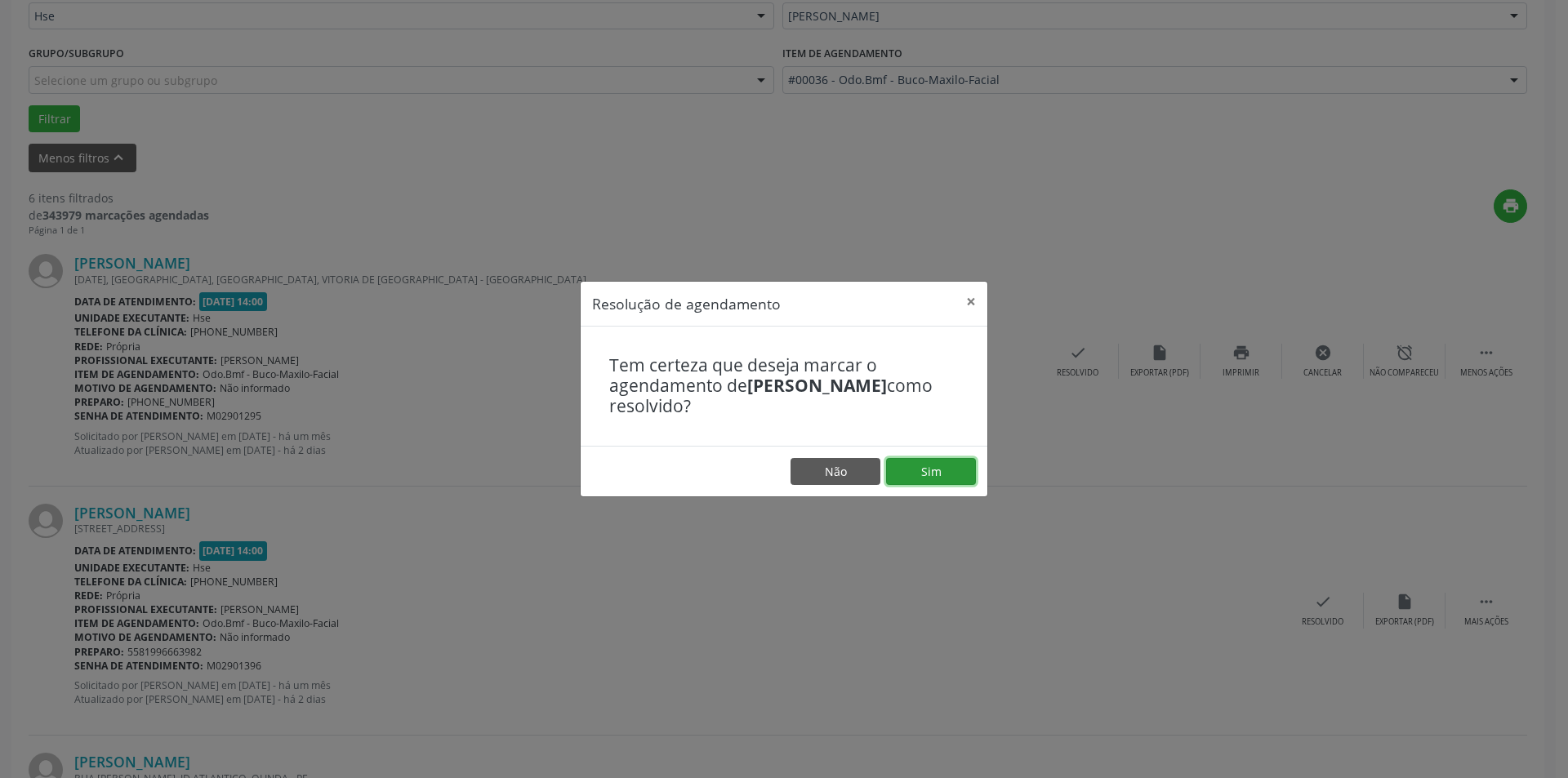
click at [927, 470] on button "Sim" at bounding box center [931, 472] width 90 height 28
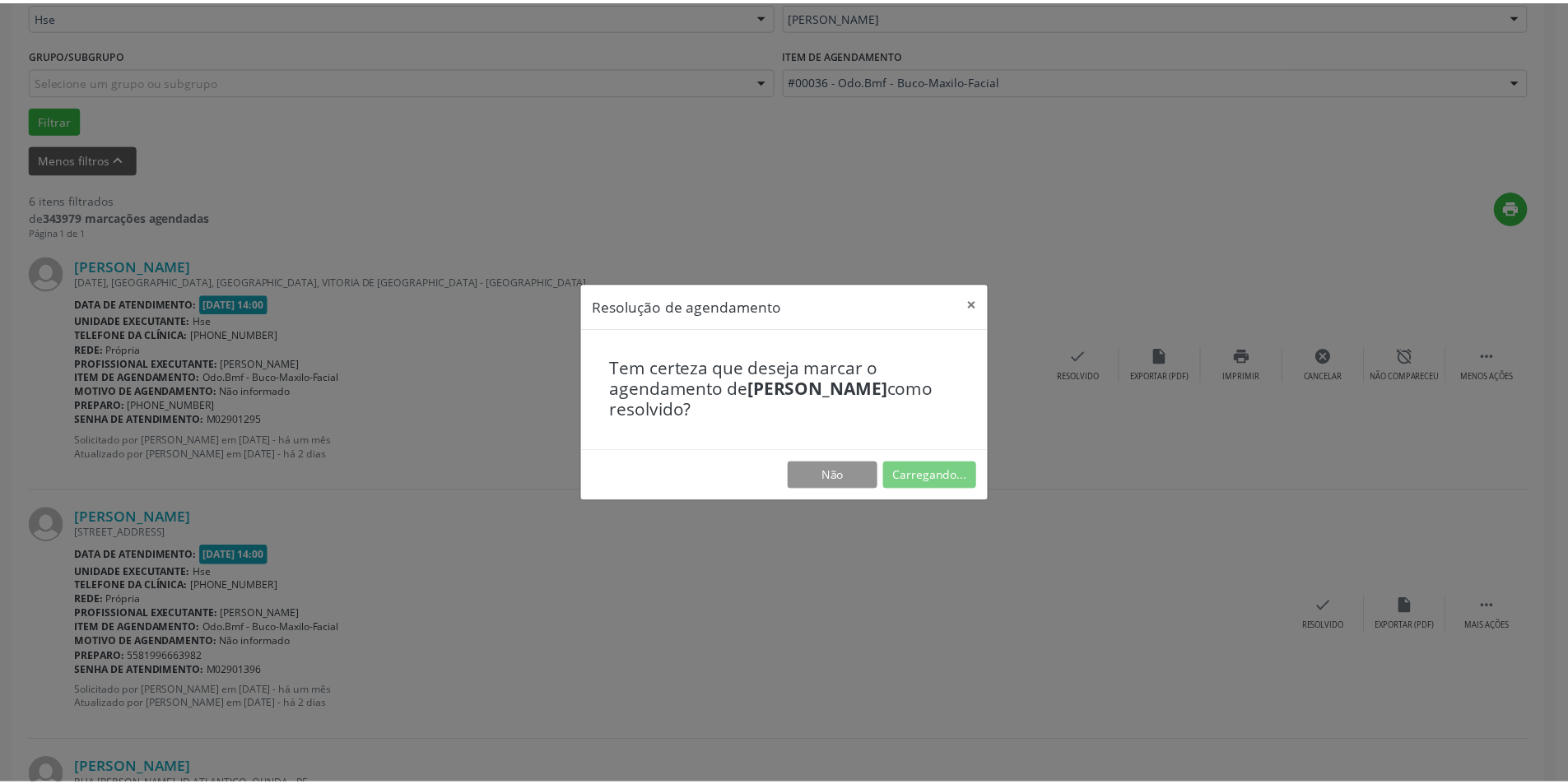
scroll to position [0, 0]
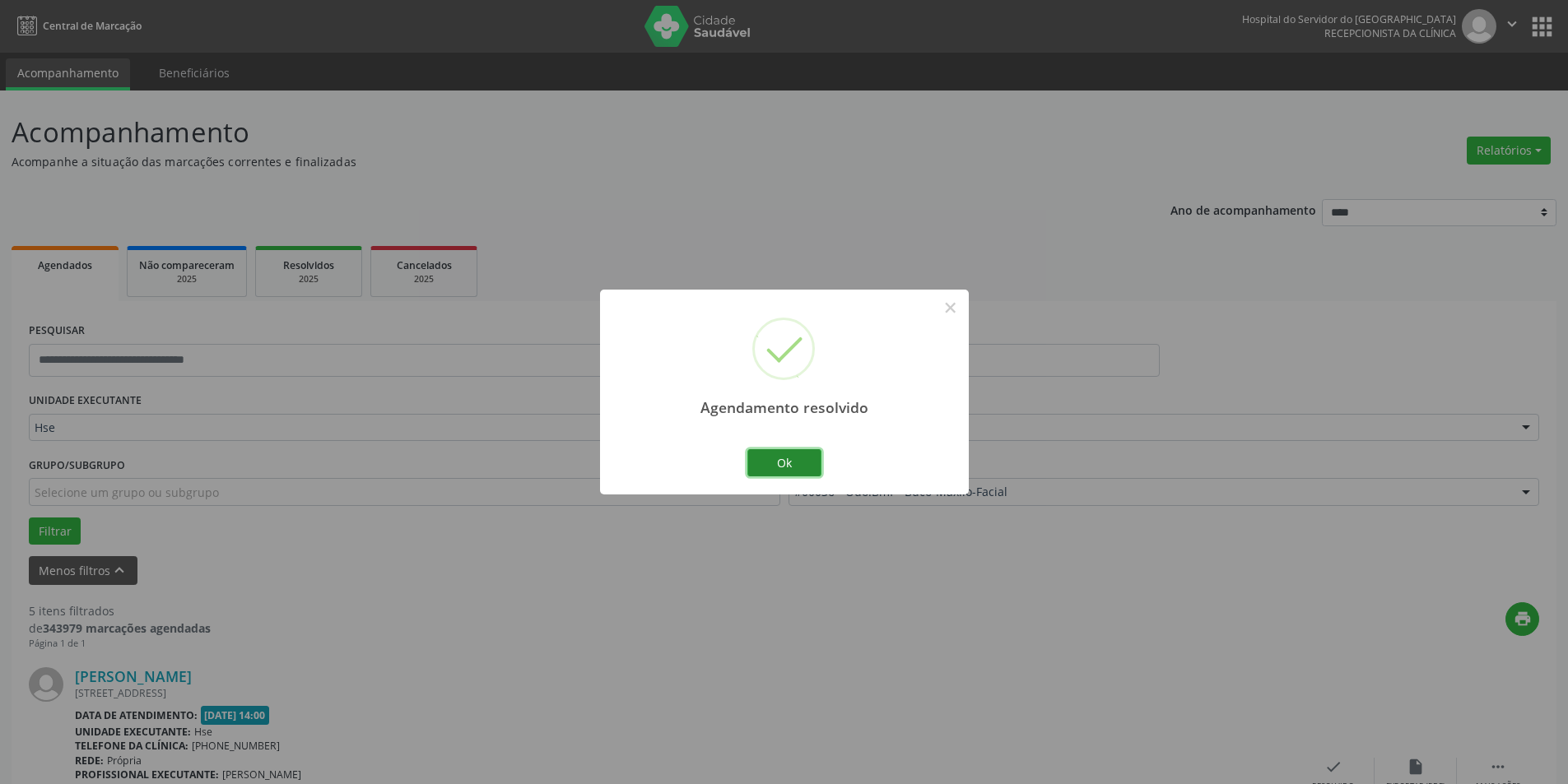
click at [774, 457] on button "Ok" at bounding box center [784, 464] width 74 height 28
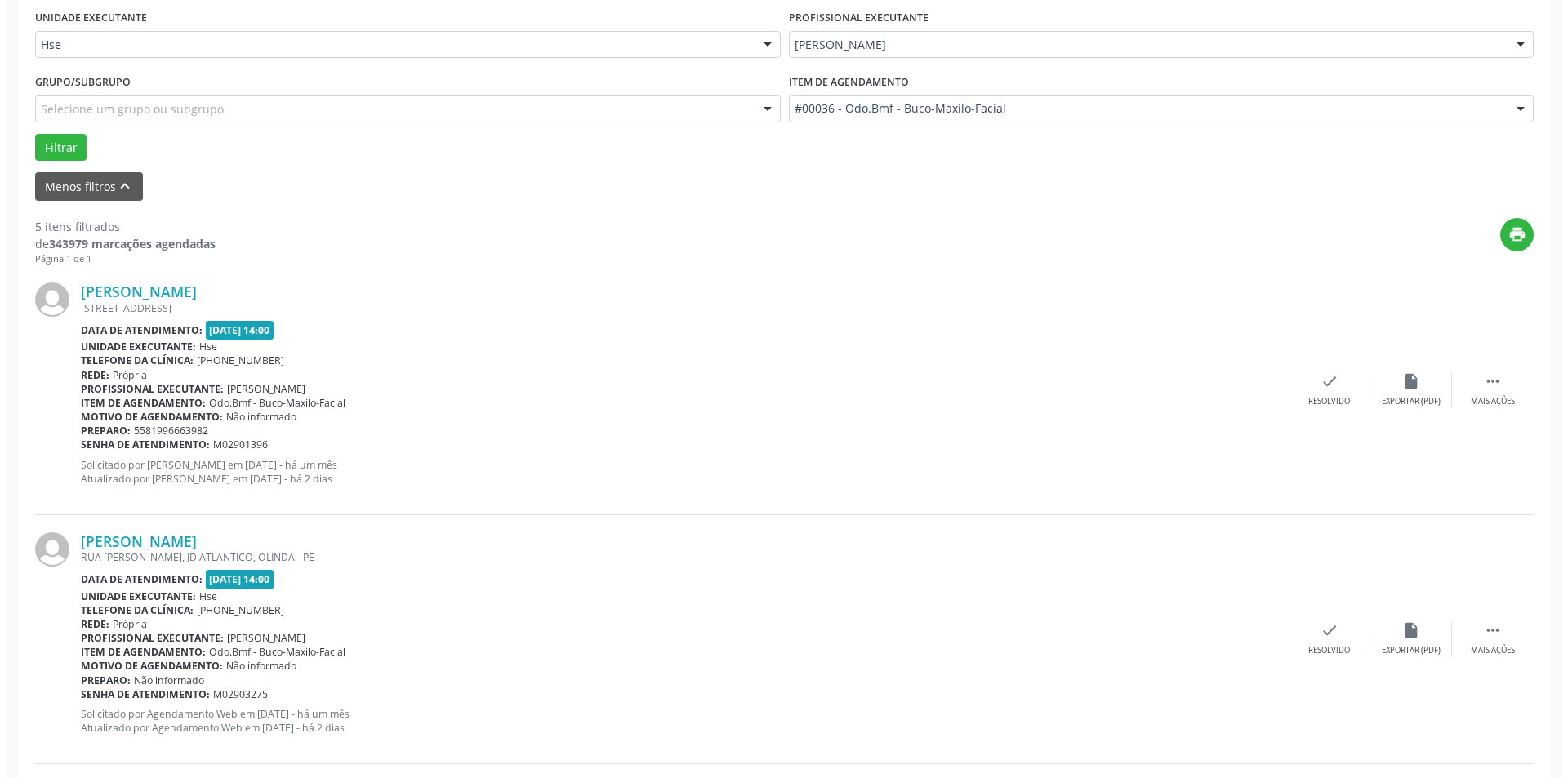
scroll to position [408, 0]
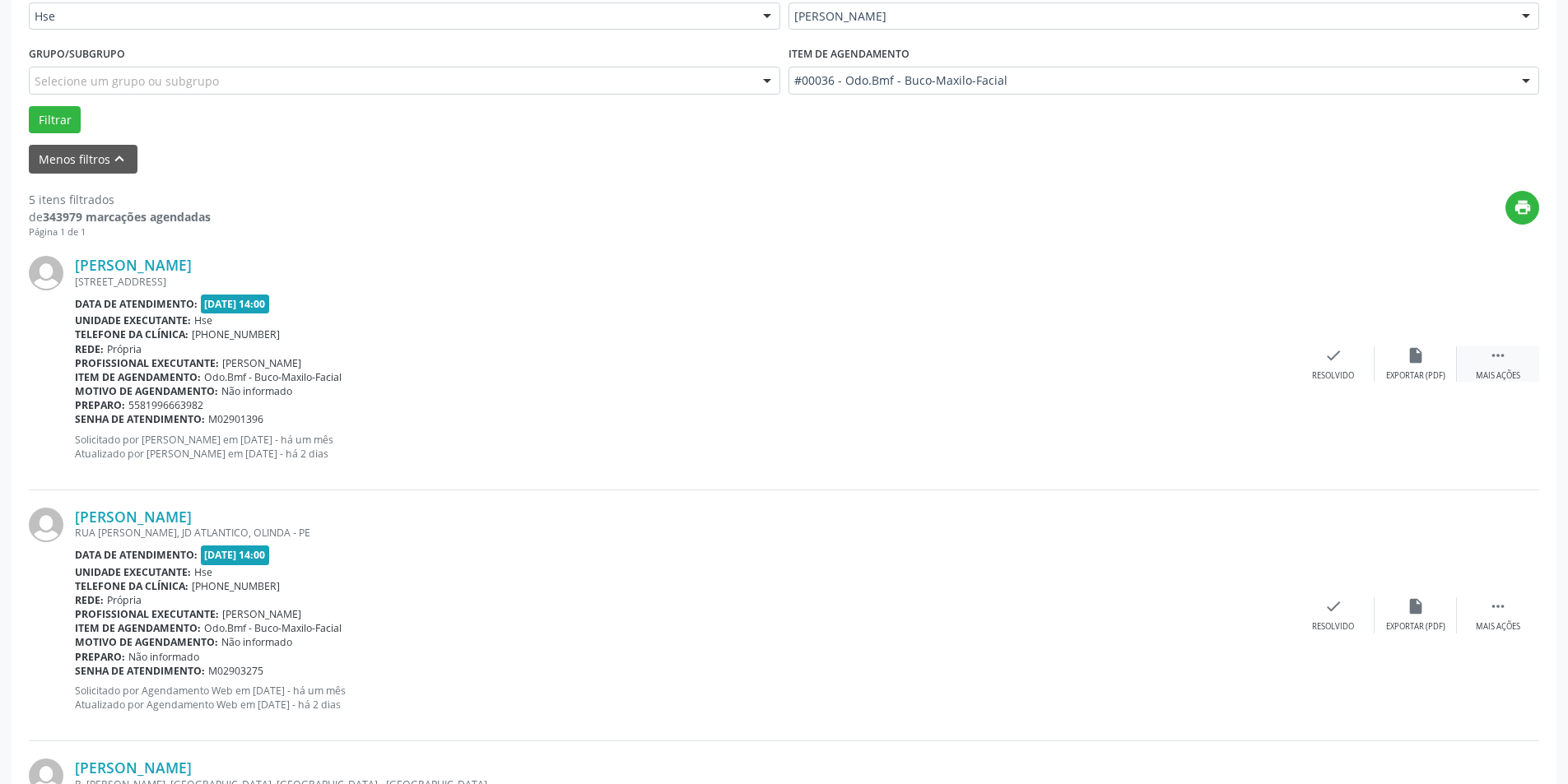
click at [1501, 358] on icon "" at bounding box center [1498, 355] width 18 height 18
click at [1091, 361] on icon "check" at bounding box center [1086, 355] width 18 height 18
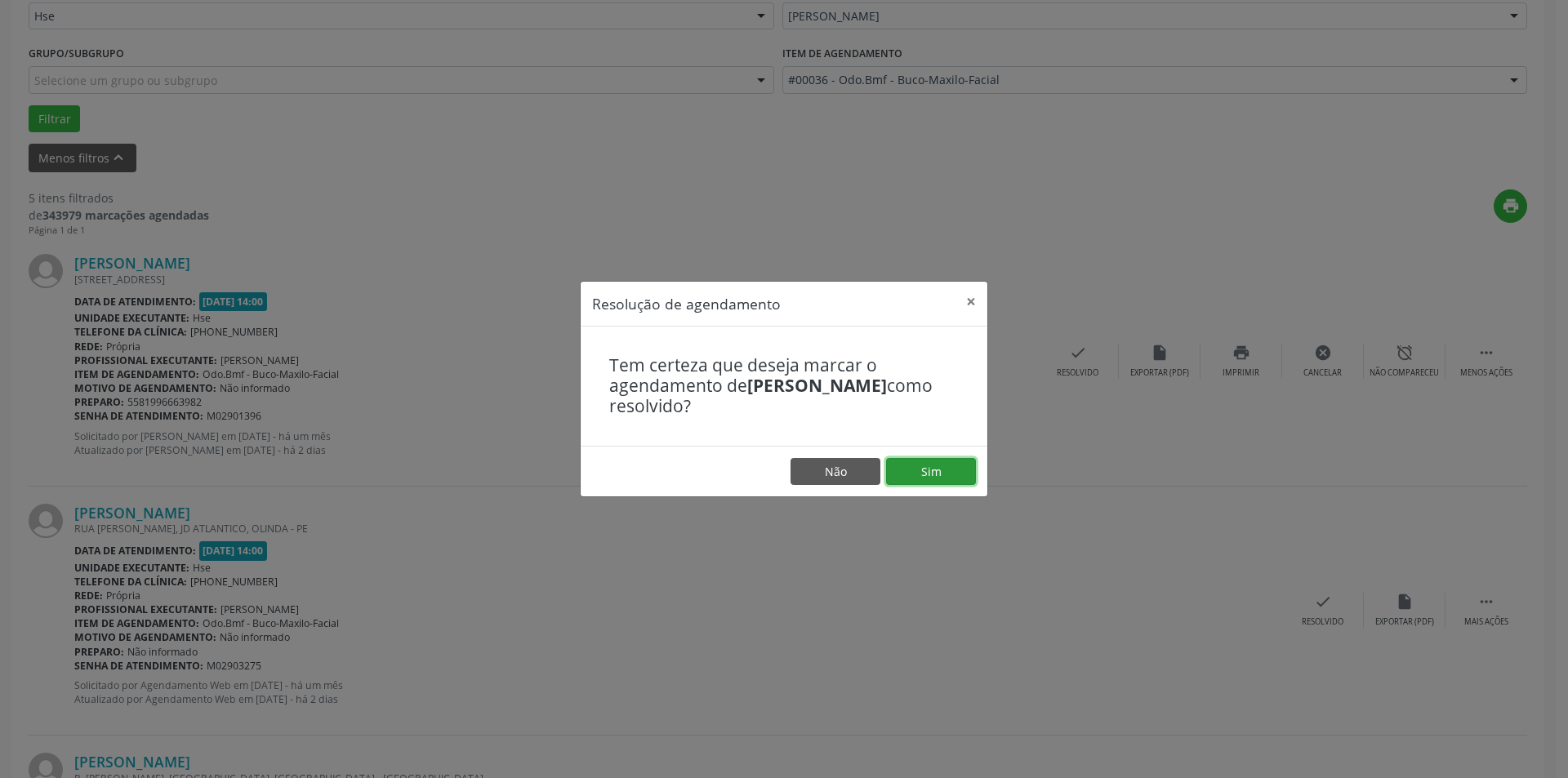
click at [925, 467] on button "Sim" at bounding box center [931, 472] width 90 height 28
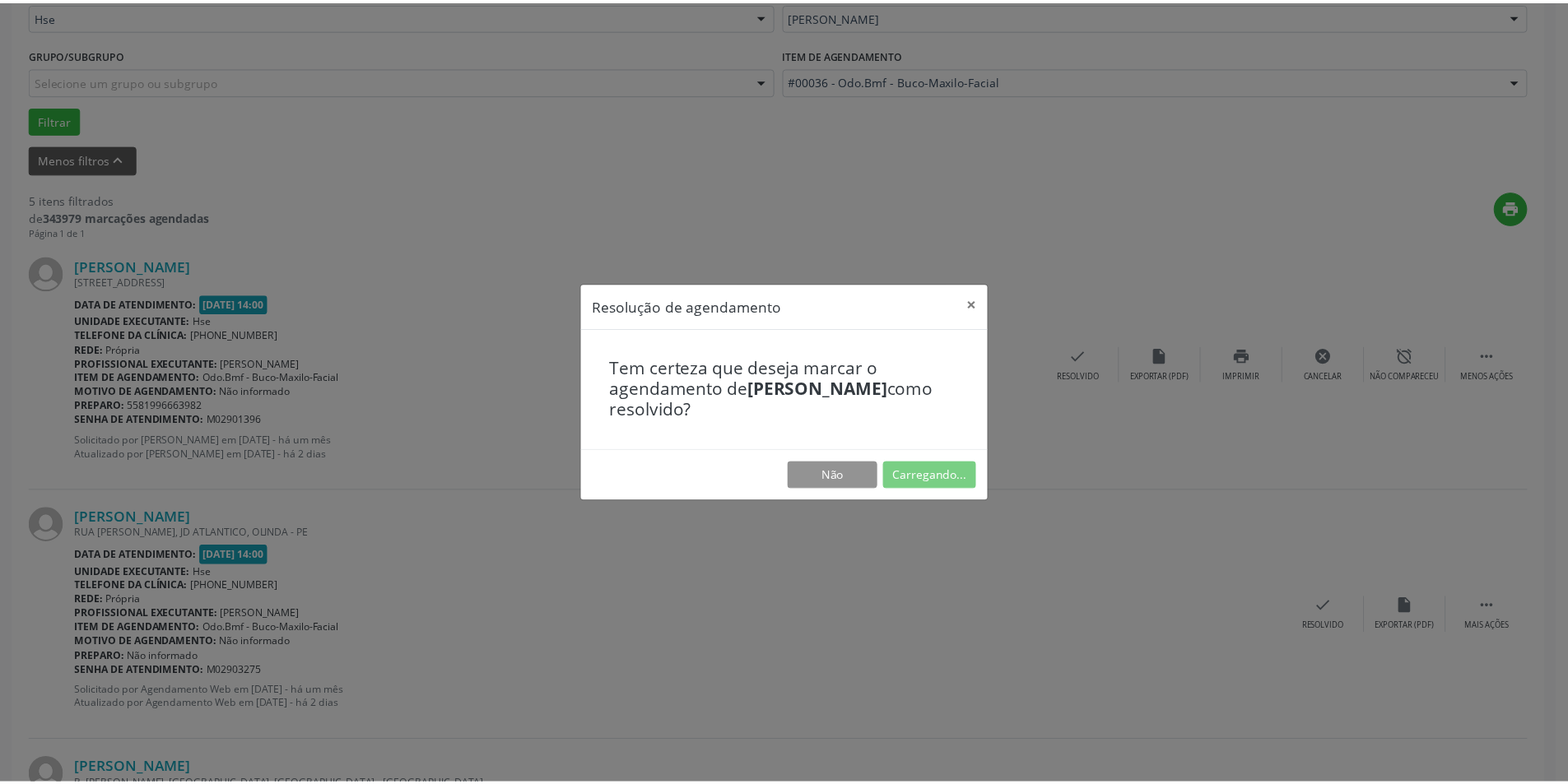
scroll to position [0, 0]
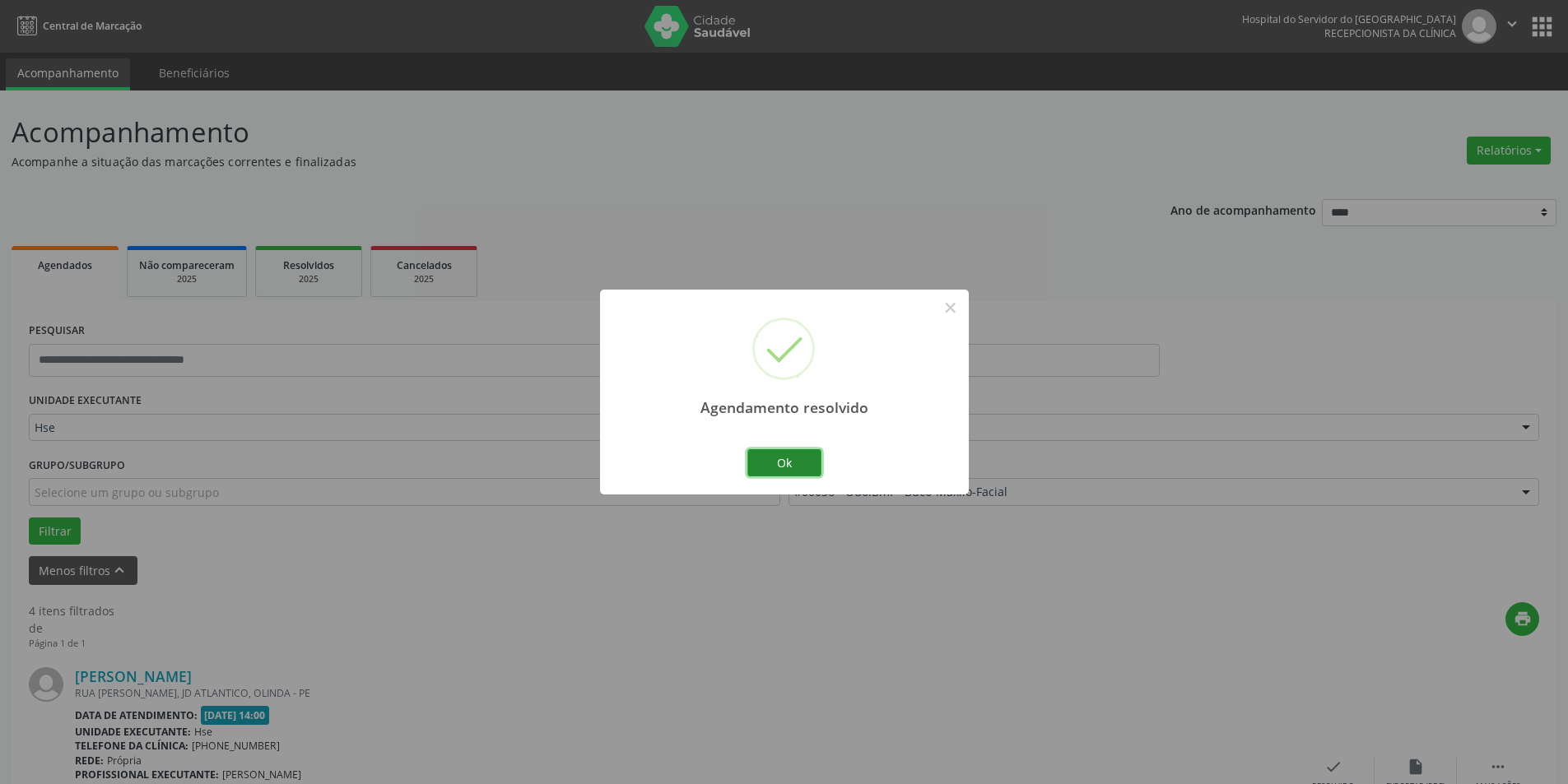
click at [777, 455] on button "Ok" at bounding box center [784, 464] width 74 height 28
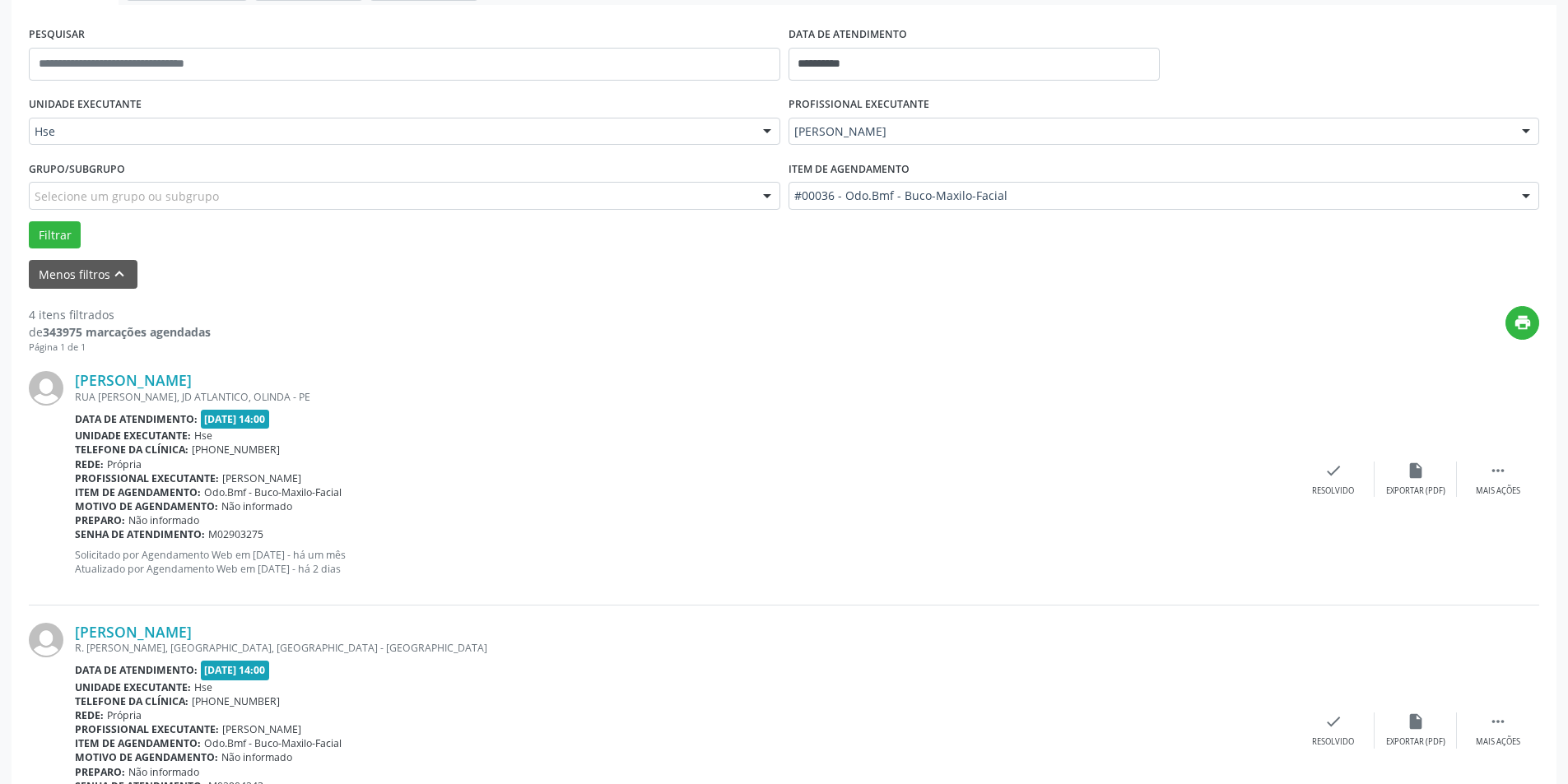
scroll to position [411, 0]
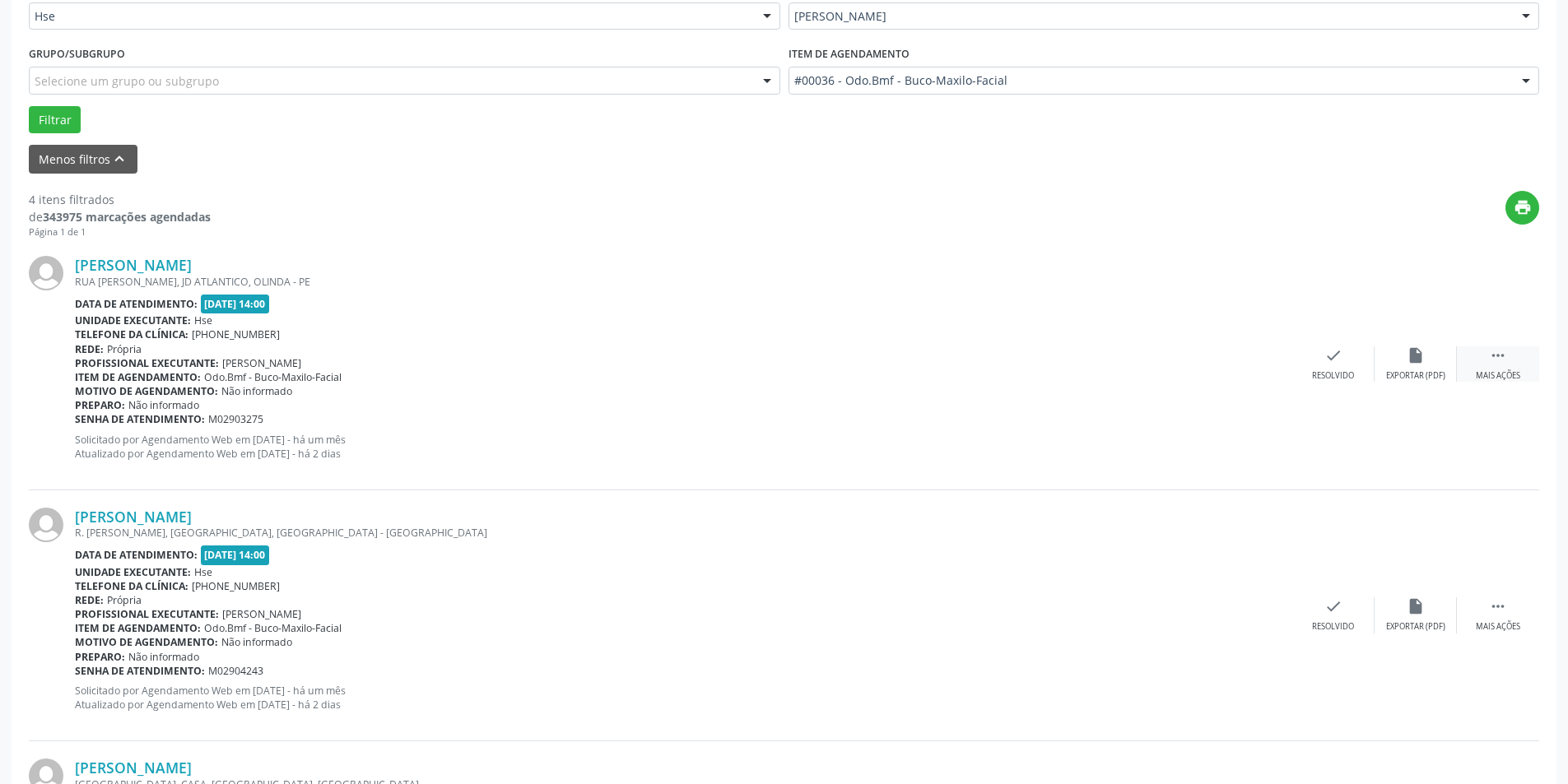
click at [1497, 348] on icon "" at bounding box center [1498, 355] width 18 height 18
click at [1417, 365] on div "alarm_off Não compareceu" at bounding box center [1415, 364] width 82 height 36
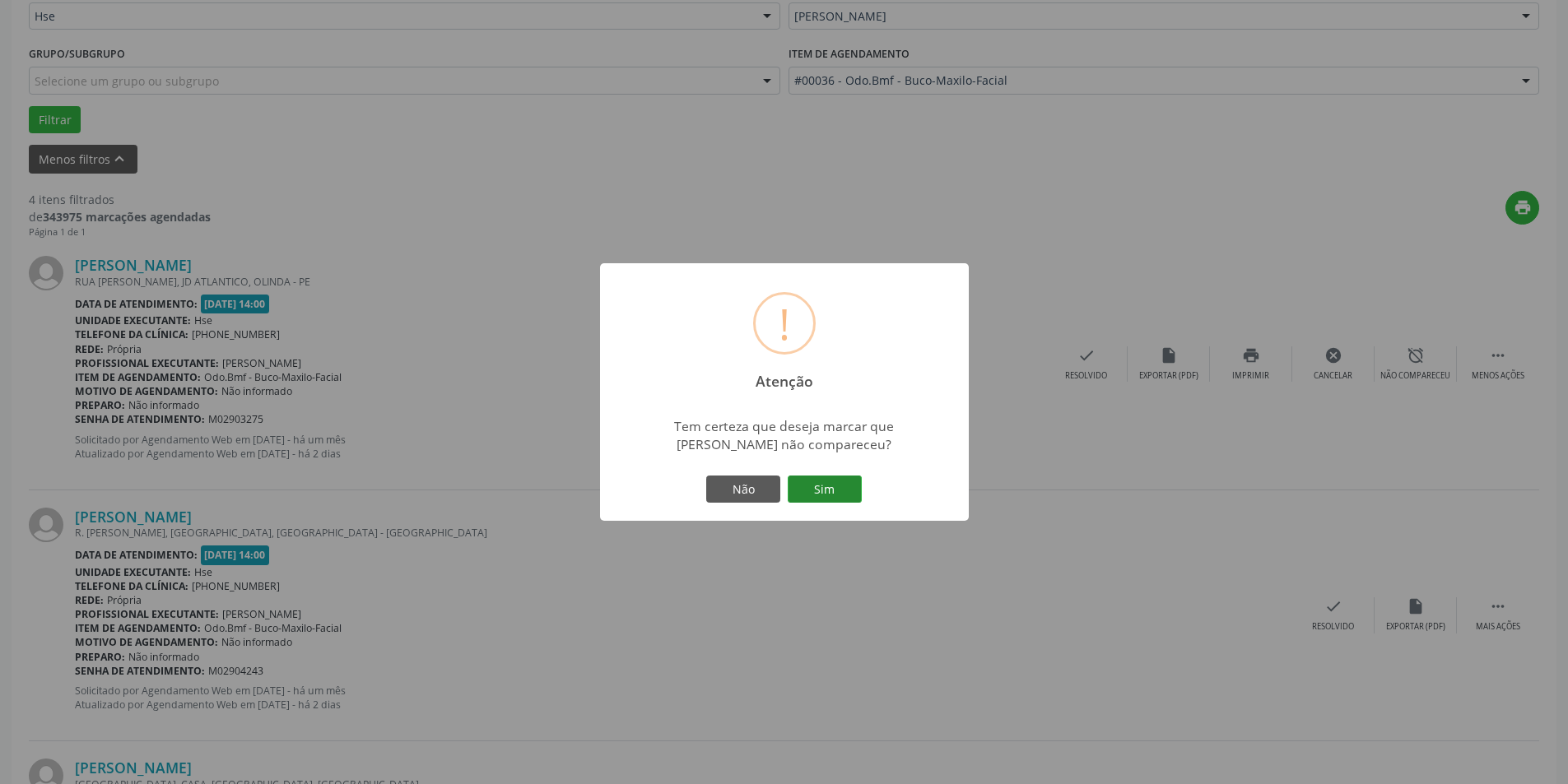
click at [838, 487] on button "Sim" at bounding box center [824, 489] width 74 height 28
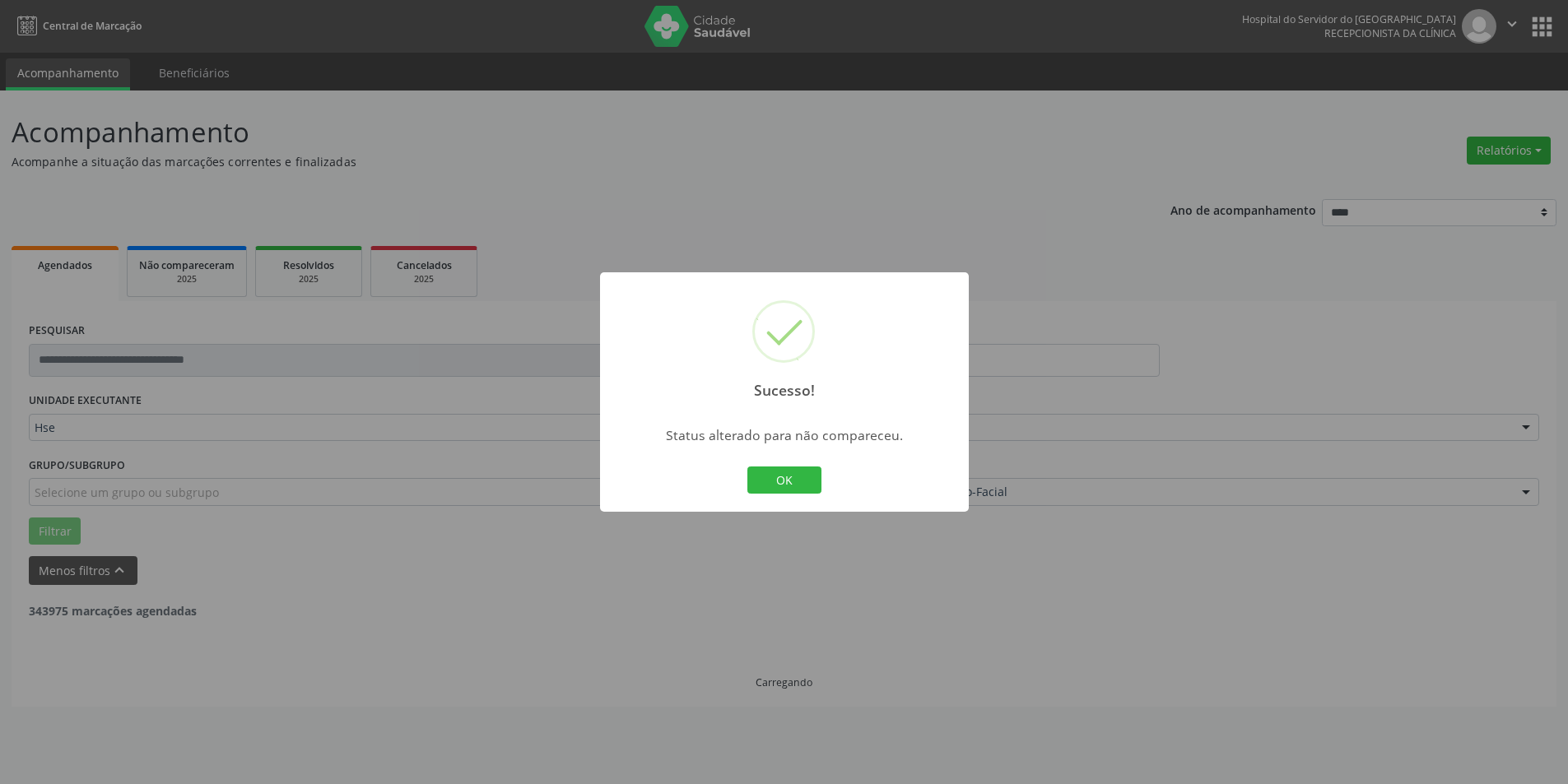
scroll to position [0, 0]
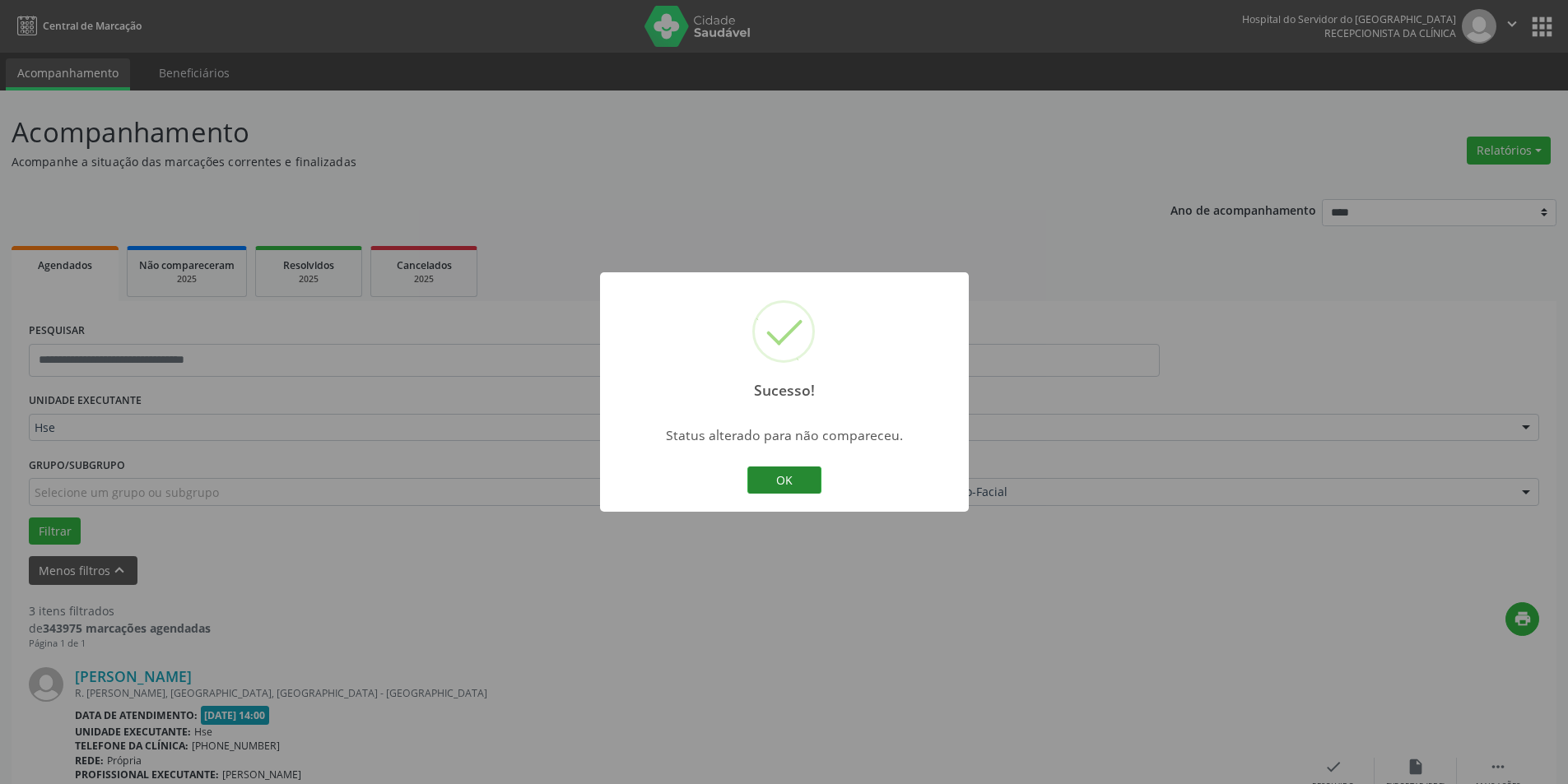
click at [791, 483] on button "OK" at bounding box center [784, 481] width 74 height 28
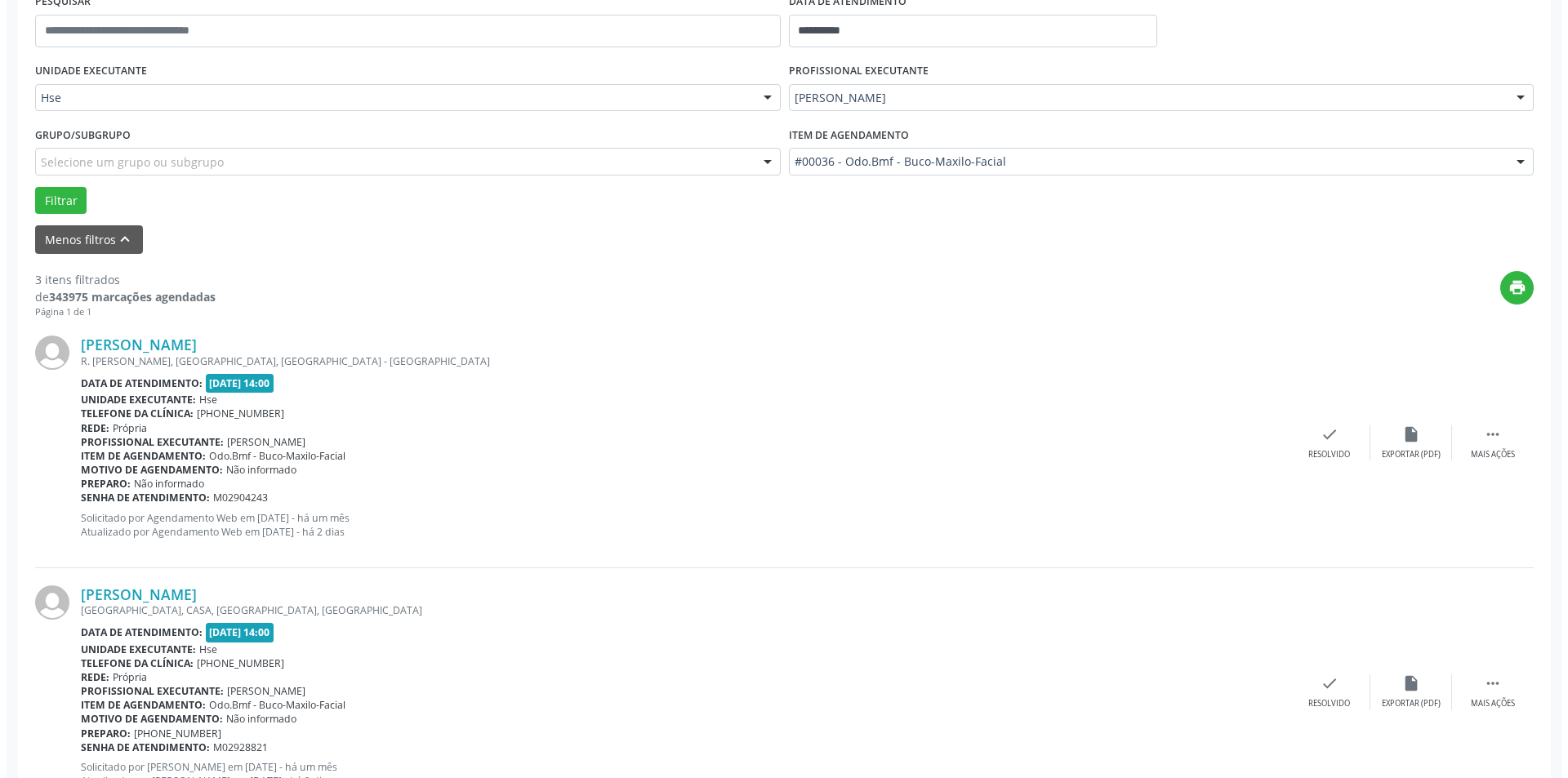
scroll to position [408, 0]
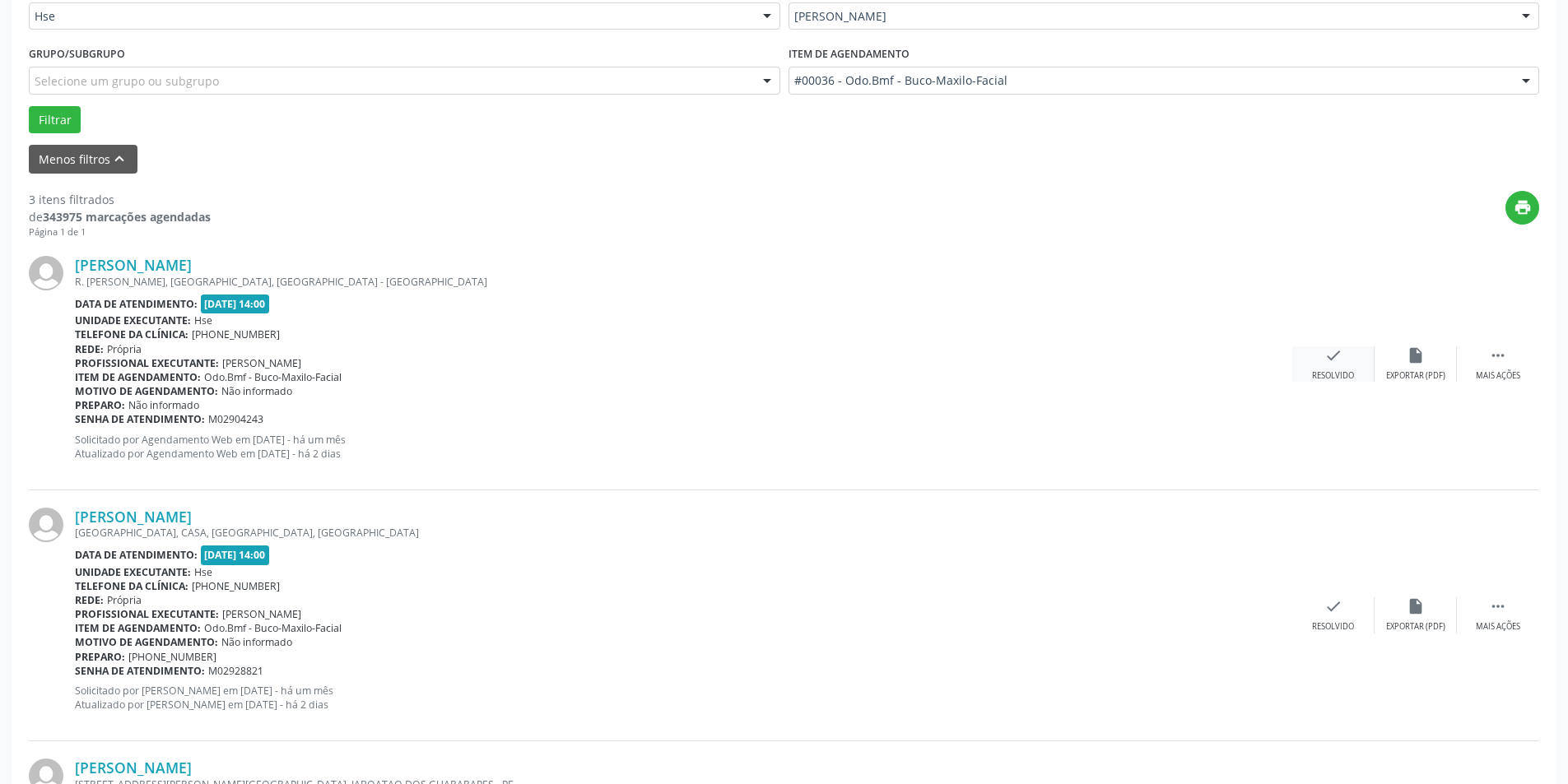
click at [1329, 367] on div "check Resolvido" at bounding box center [1332, 364] width 82 height 36
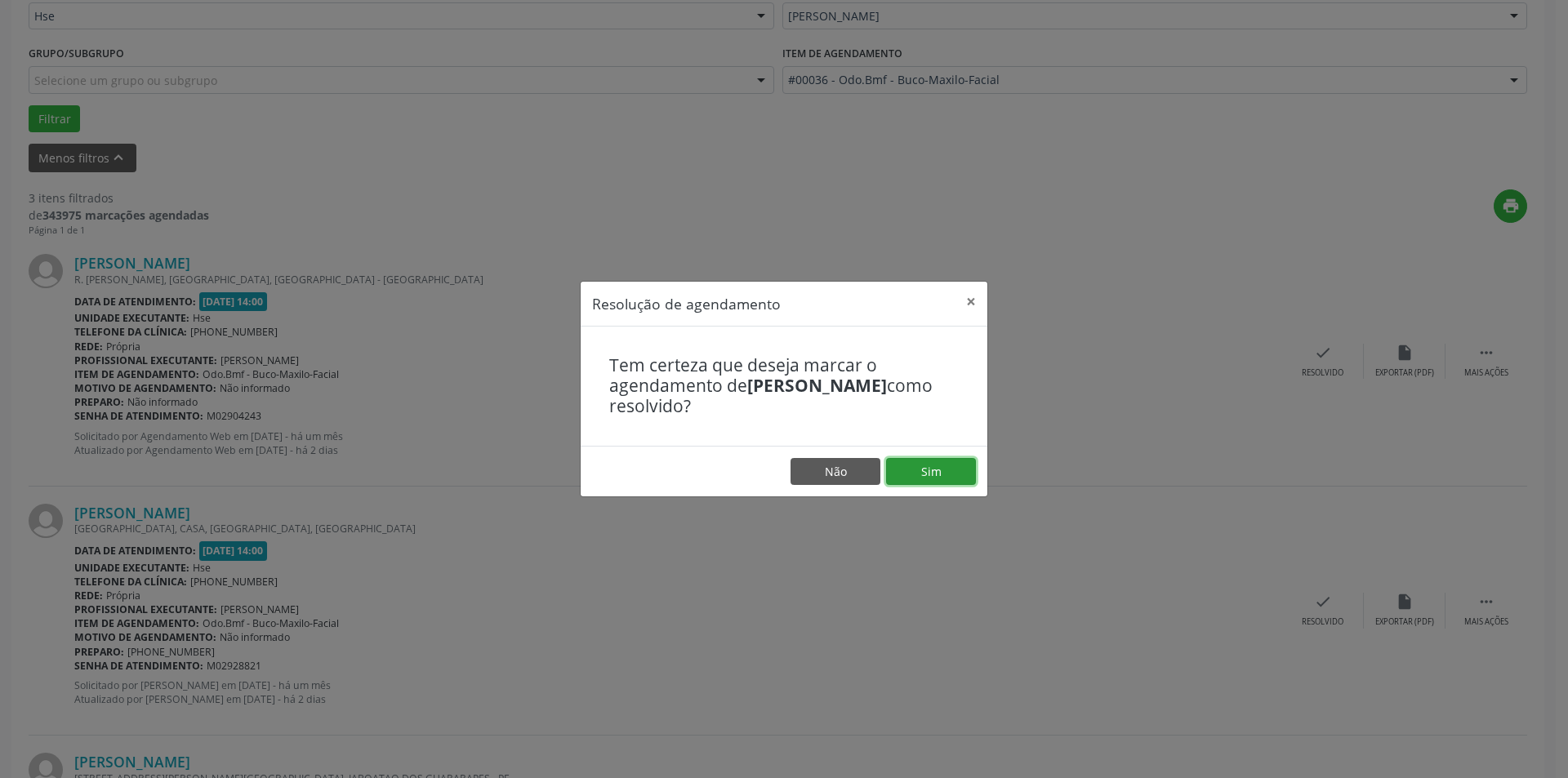
click at [942, 470] on button "Sim" at bounding box center [931, 472] width 90 height 28
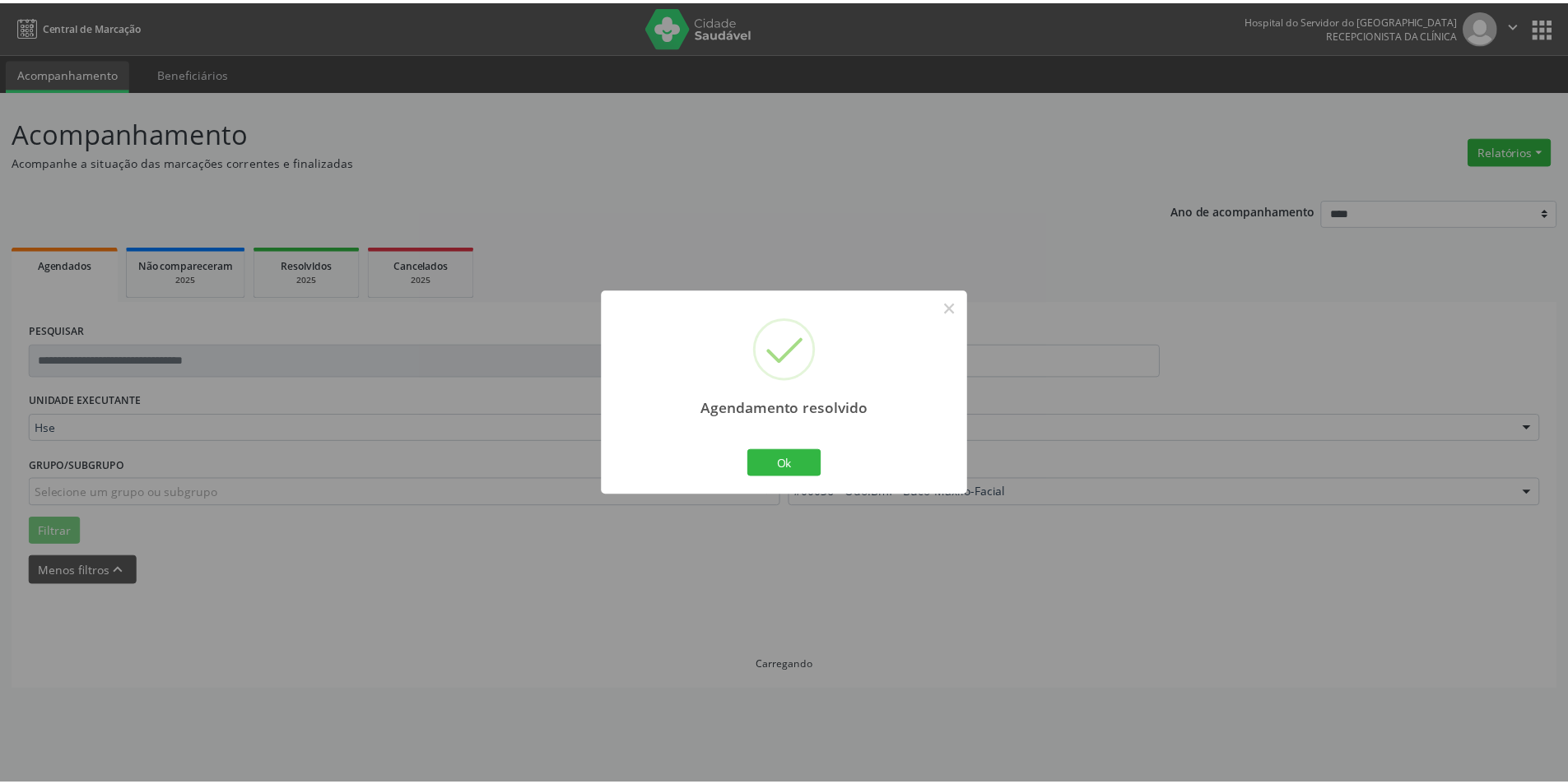
scroll to position [0, 0]
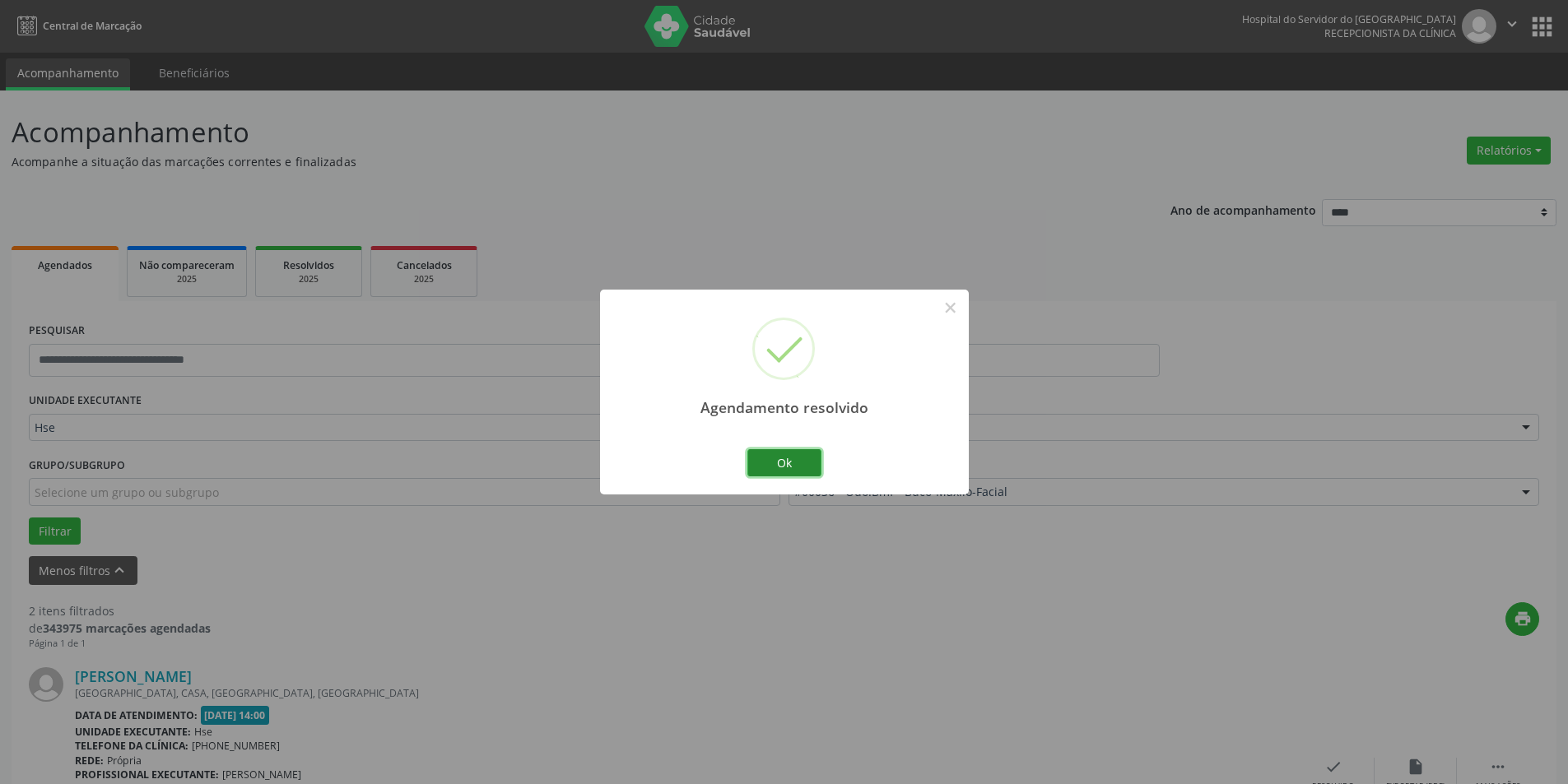
click at [788, 460] on button "Ok" at bounding box center [784, 464] width 74 height 28
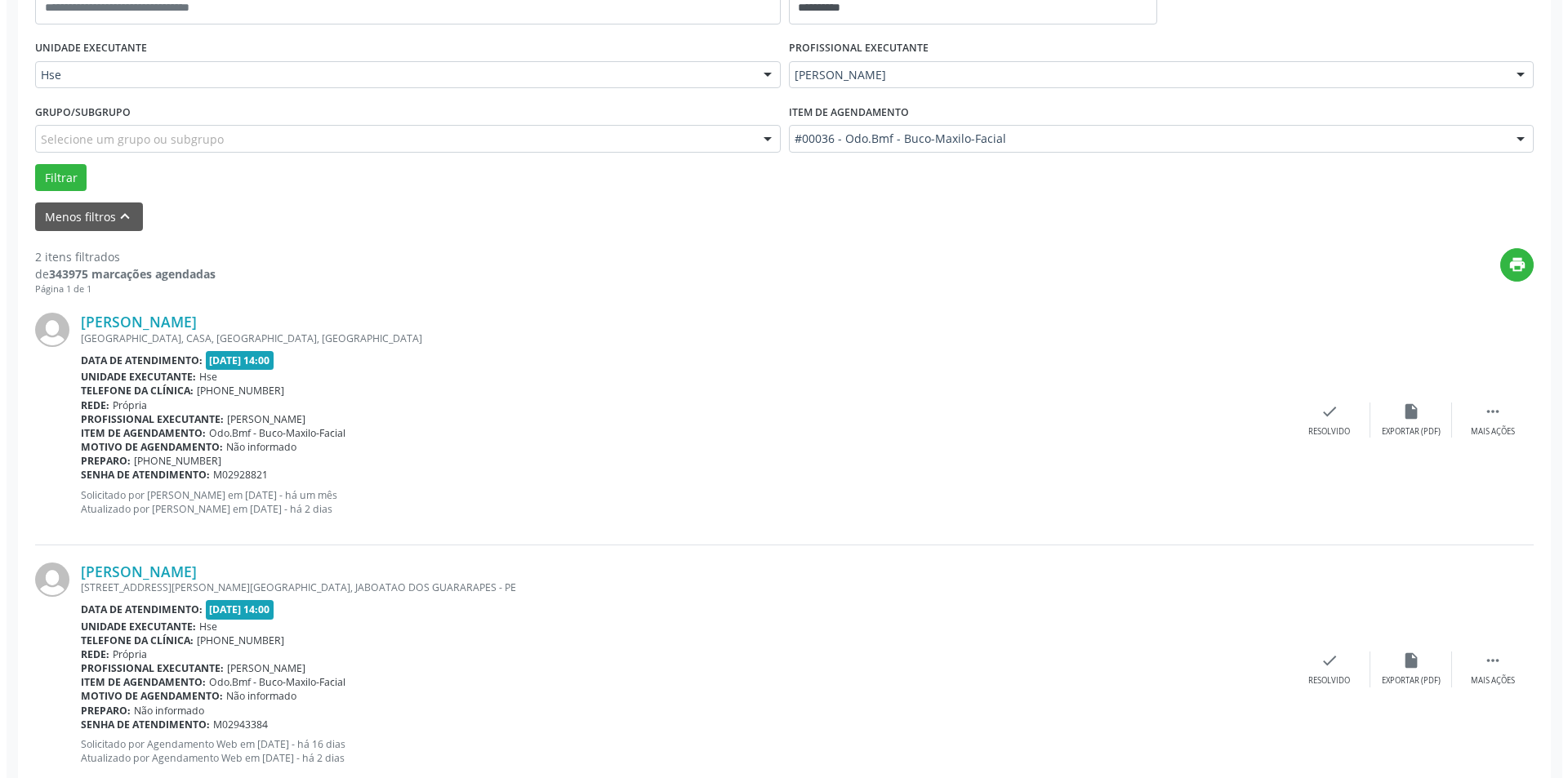
scroll to position [394, 0]
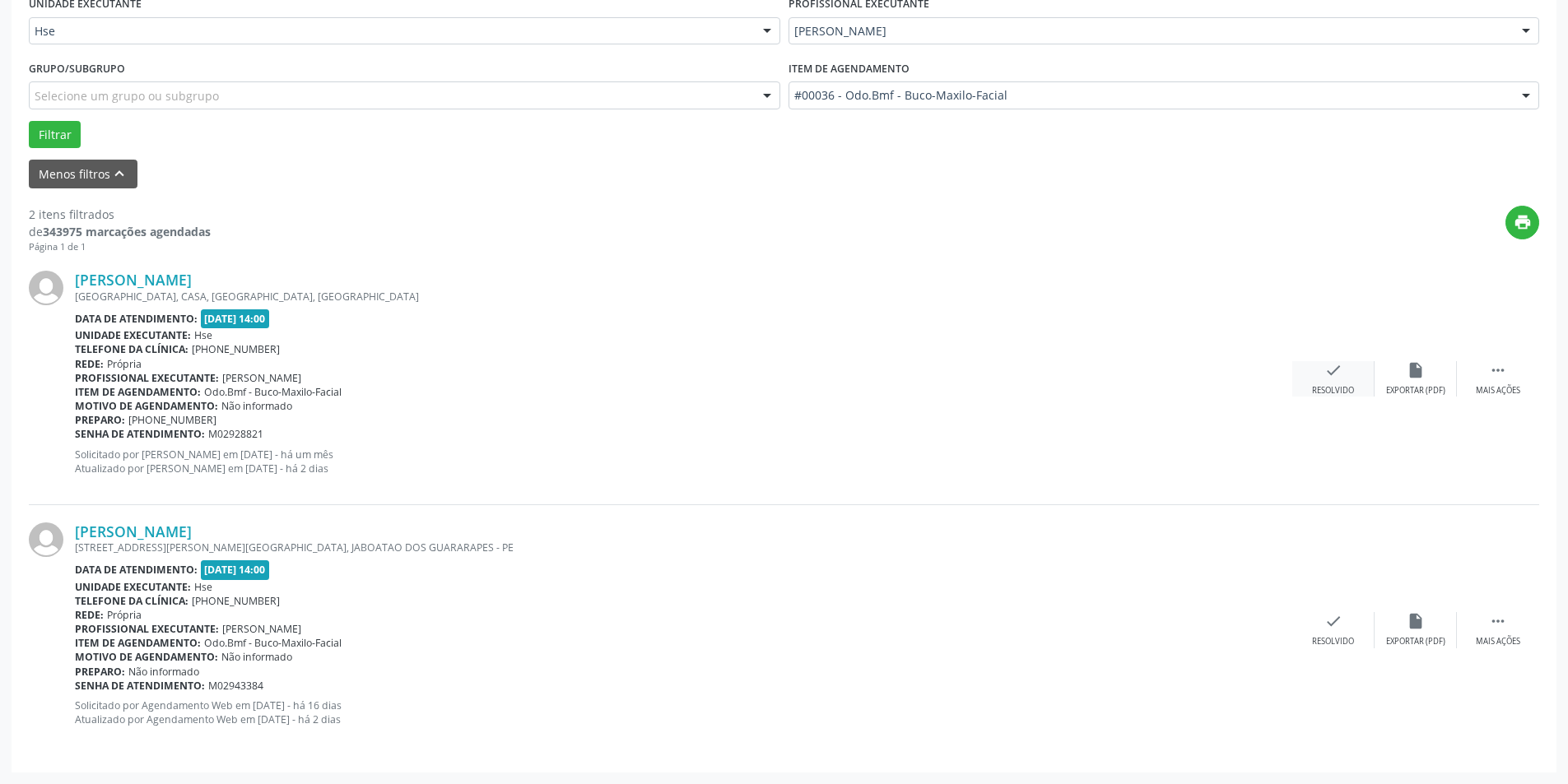
click at [1341, 386] on div "Resolvido" at bounding box center [1332, 391] width 42 height 12
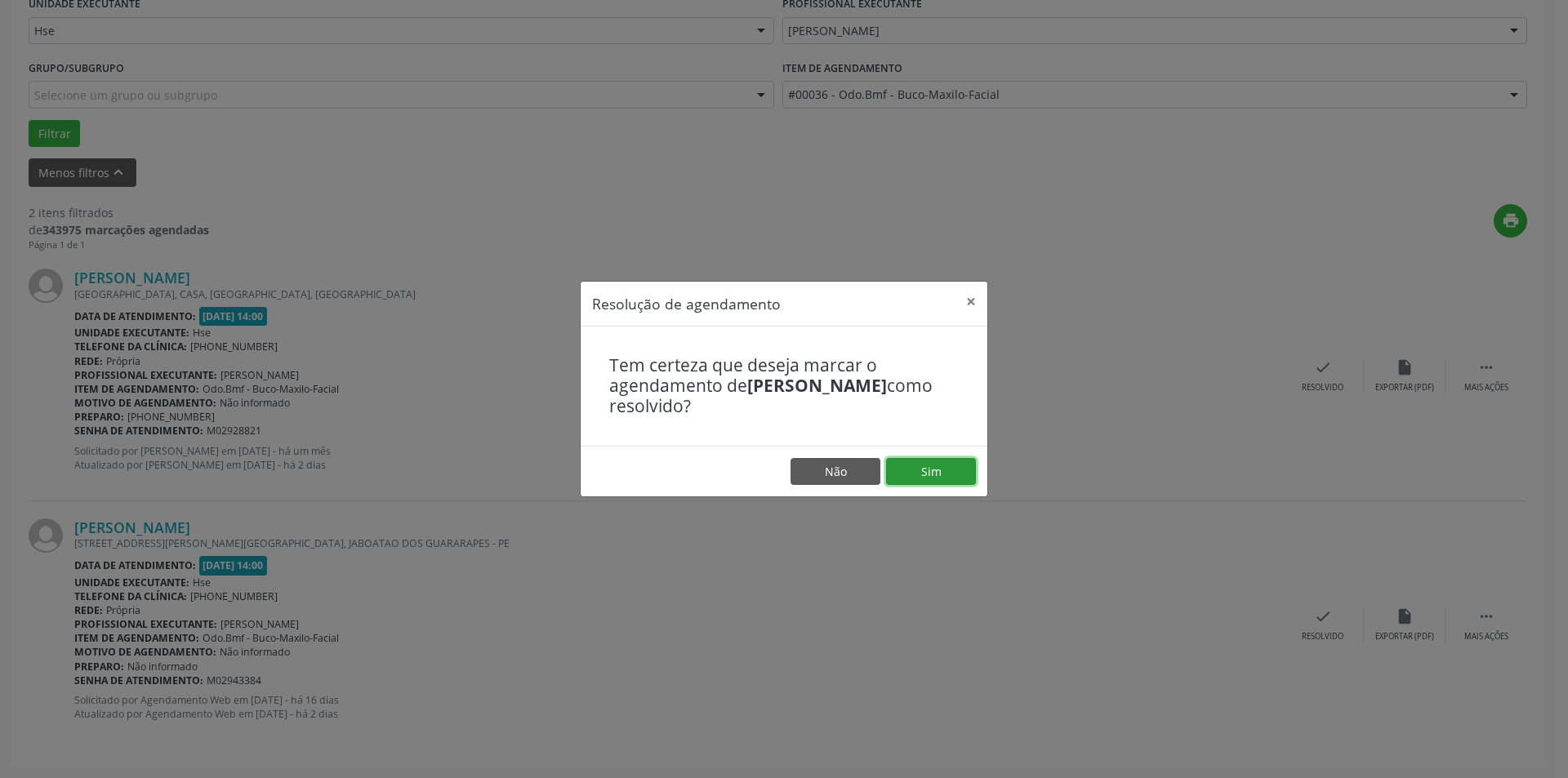
click at [922, 477] on button "Sim" at bounding box center [931, 472] width 90 height 28
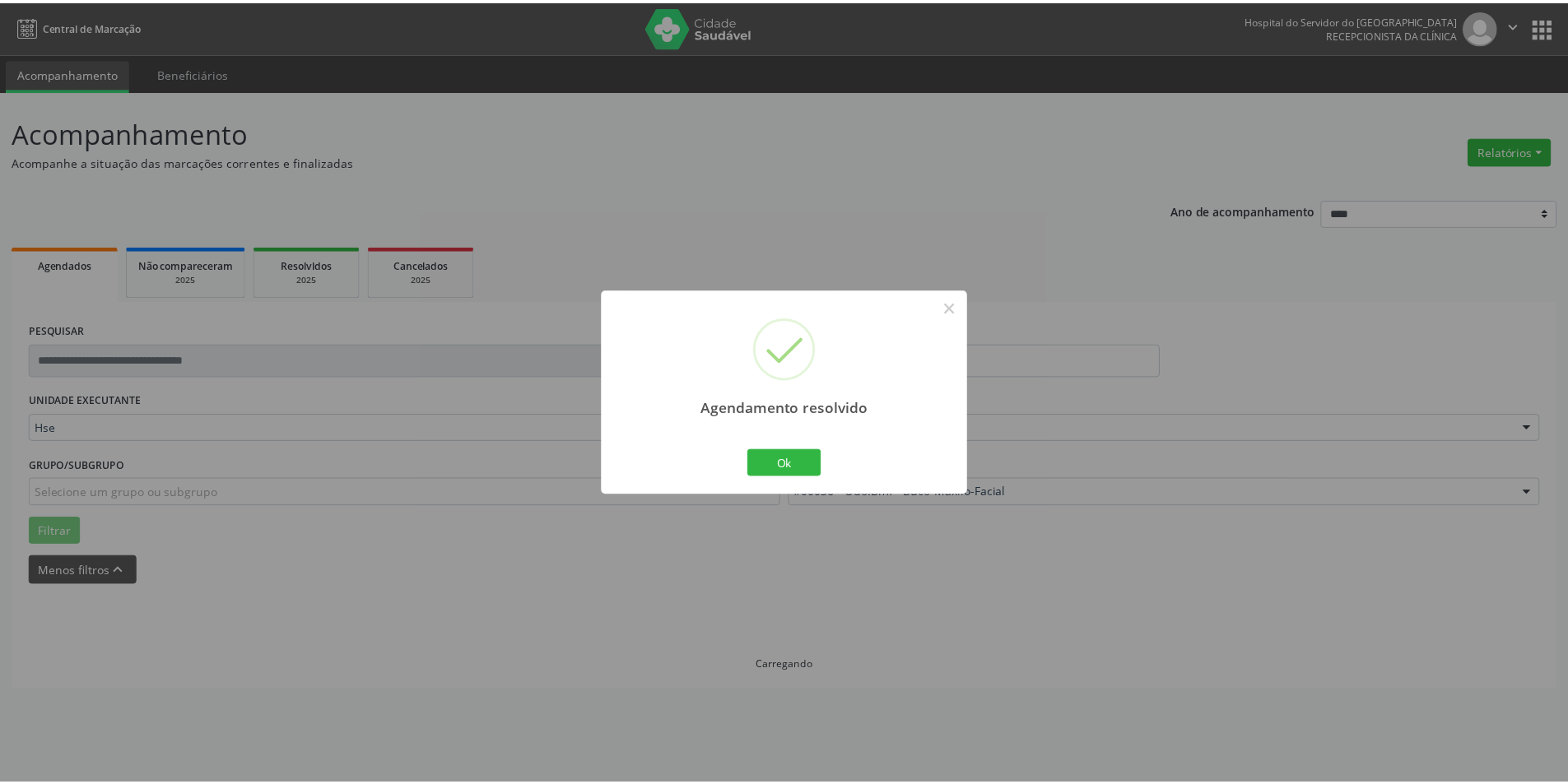
scroll to position [0, 0]
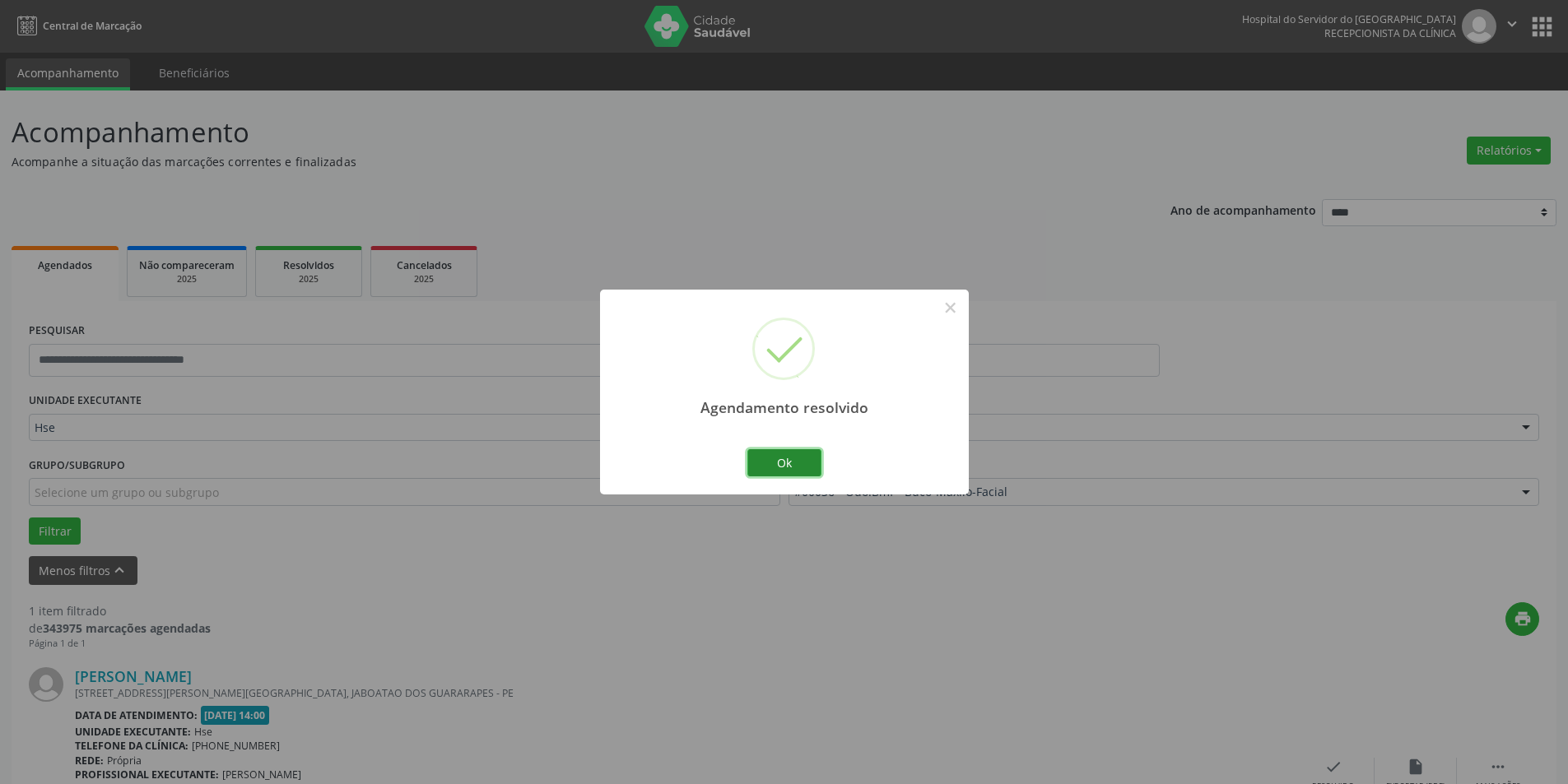
click at [791, 462] on button "Ok" at bounding box center [784, 464] width 74 height 28
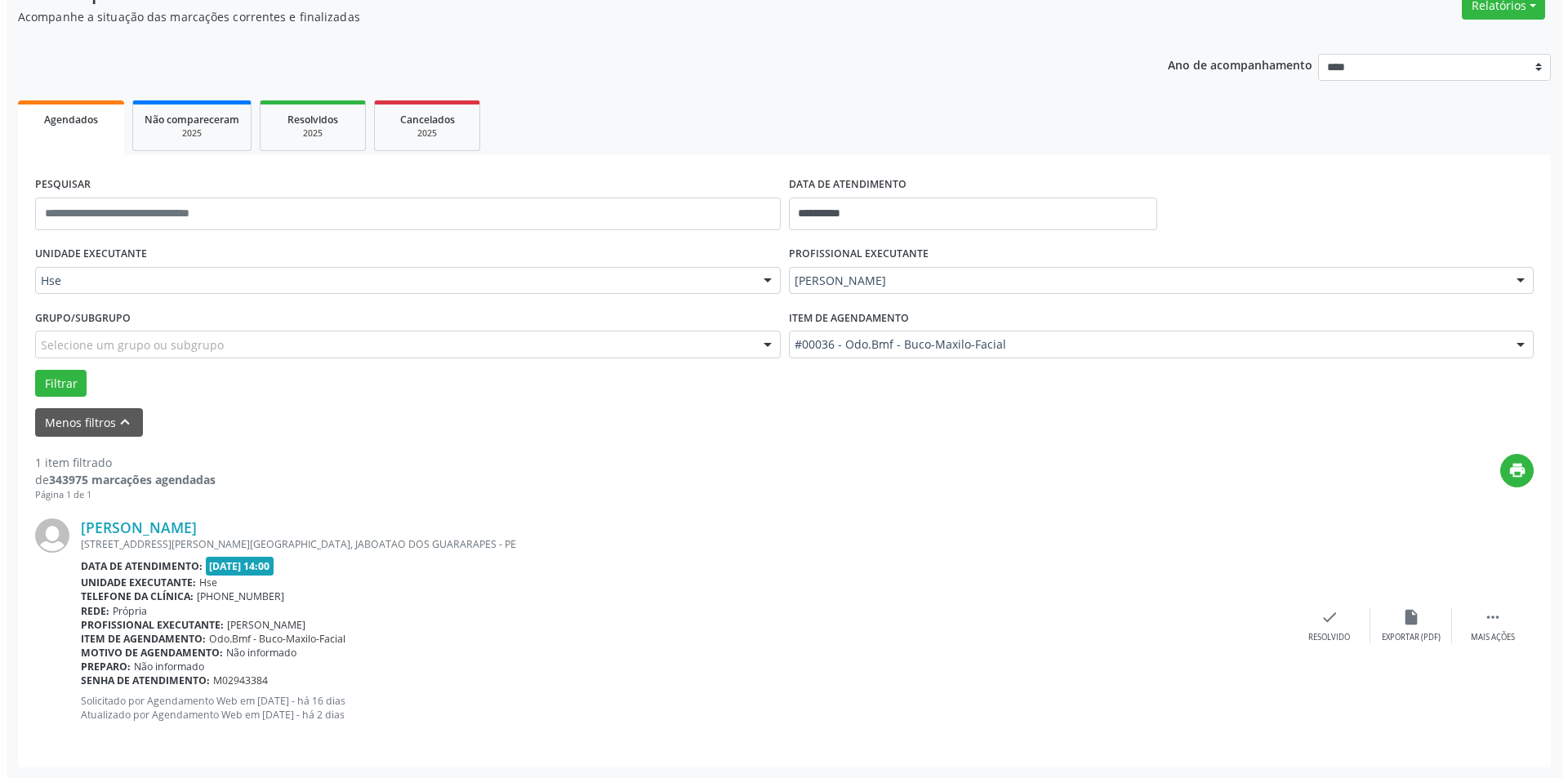
scroll to position [145, 0]
click at [1321, 628] on div "check Resolvido" at bounding box center [1323, 625] width 82 height 36
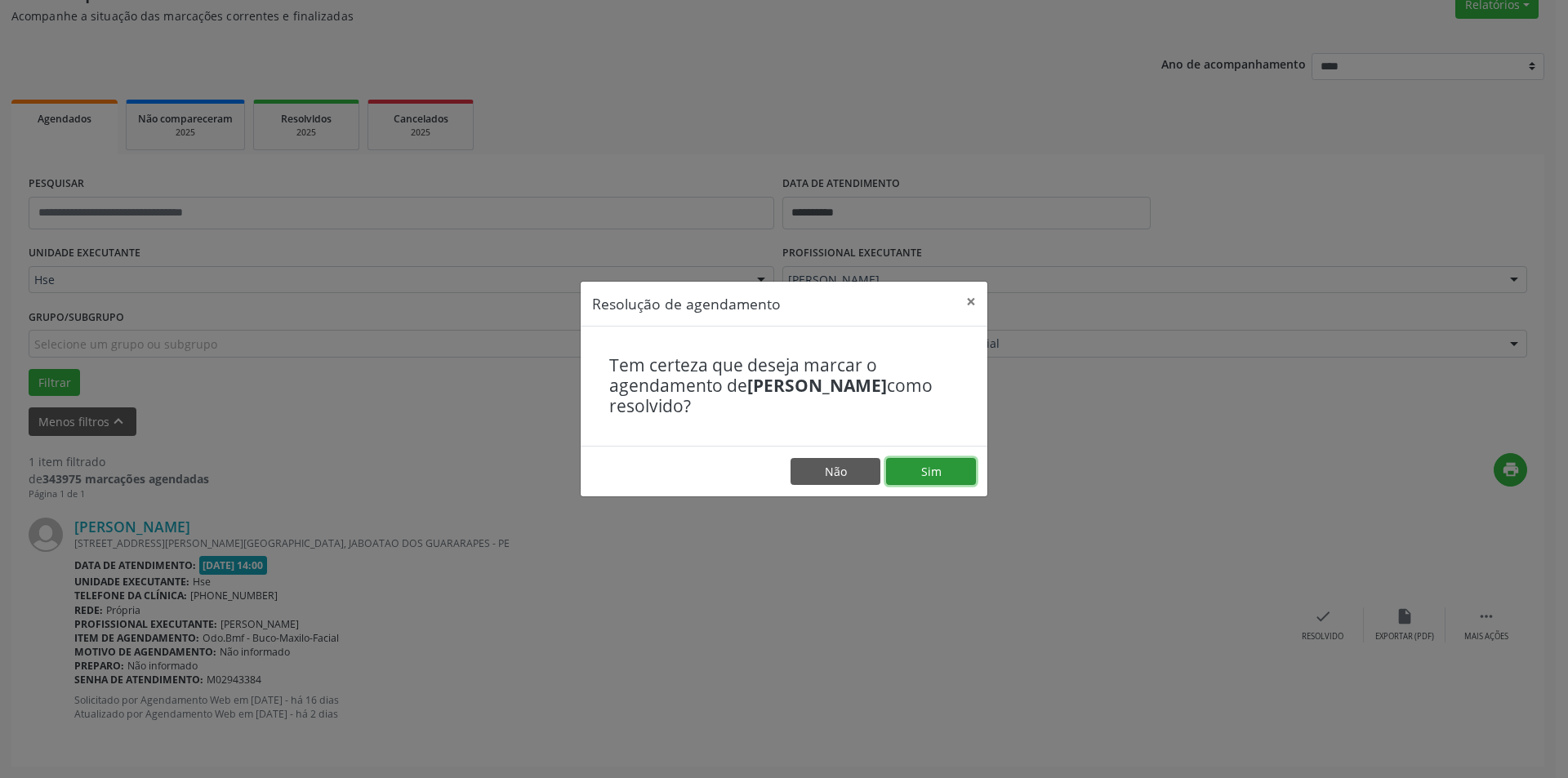
click at [946, 472] on button "Sim" at bounding box center [931, 472] width 90 height 28
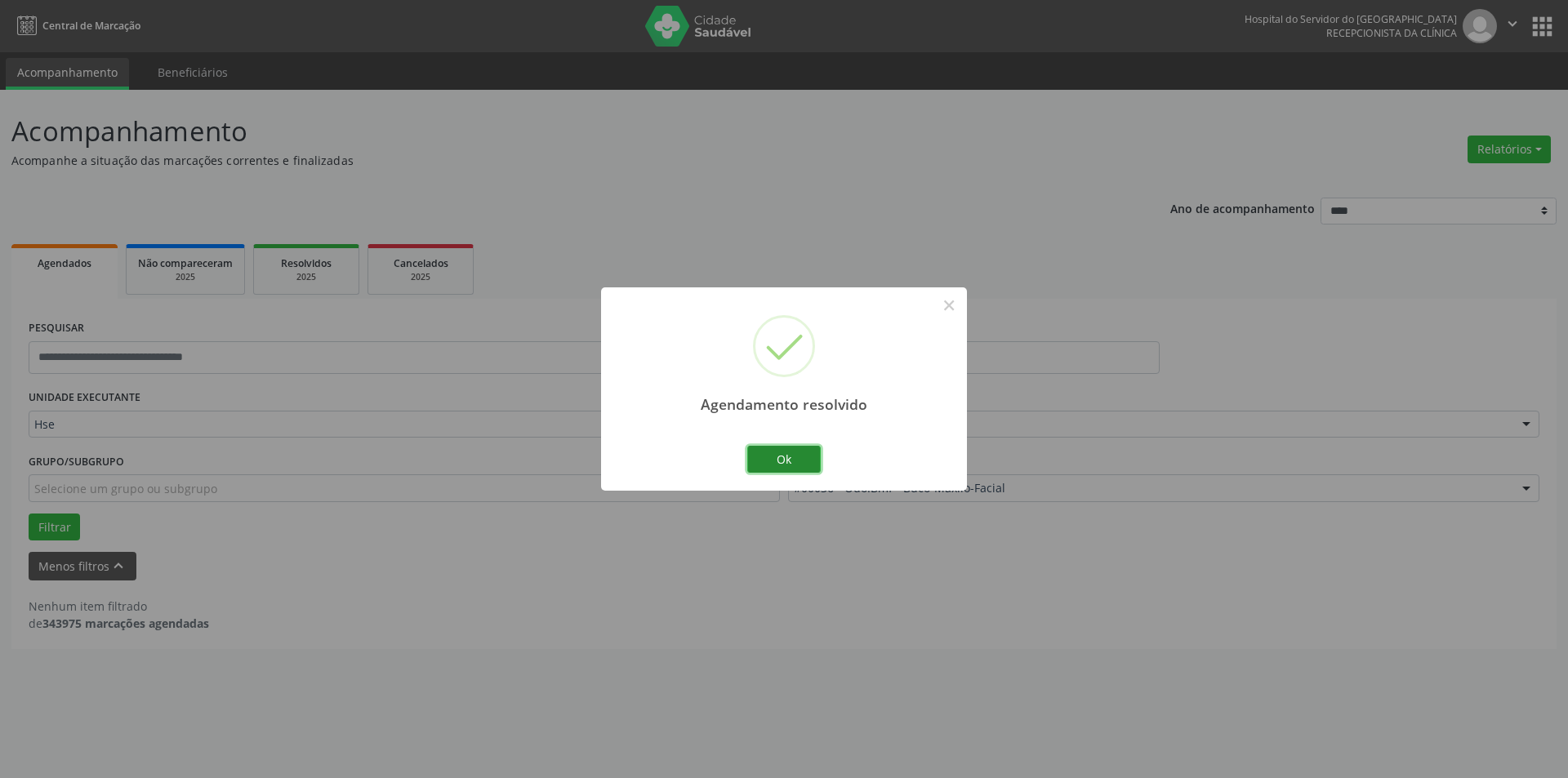
click at [802, 453] on button "Ok" at bounding box center [784, 460] width 74 height 28
